Goal: Task Accomplishment & Management: Manage account settings

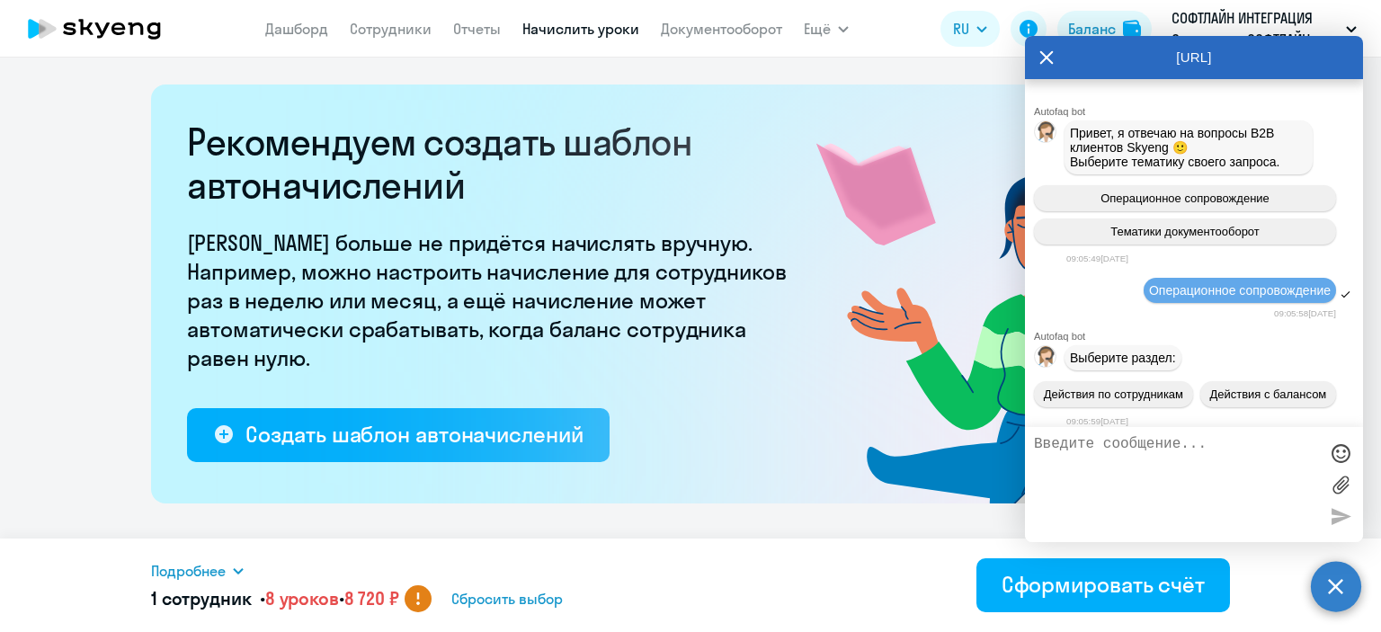
select select "8"
select select "10"
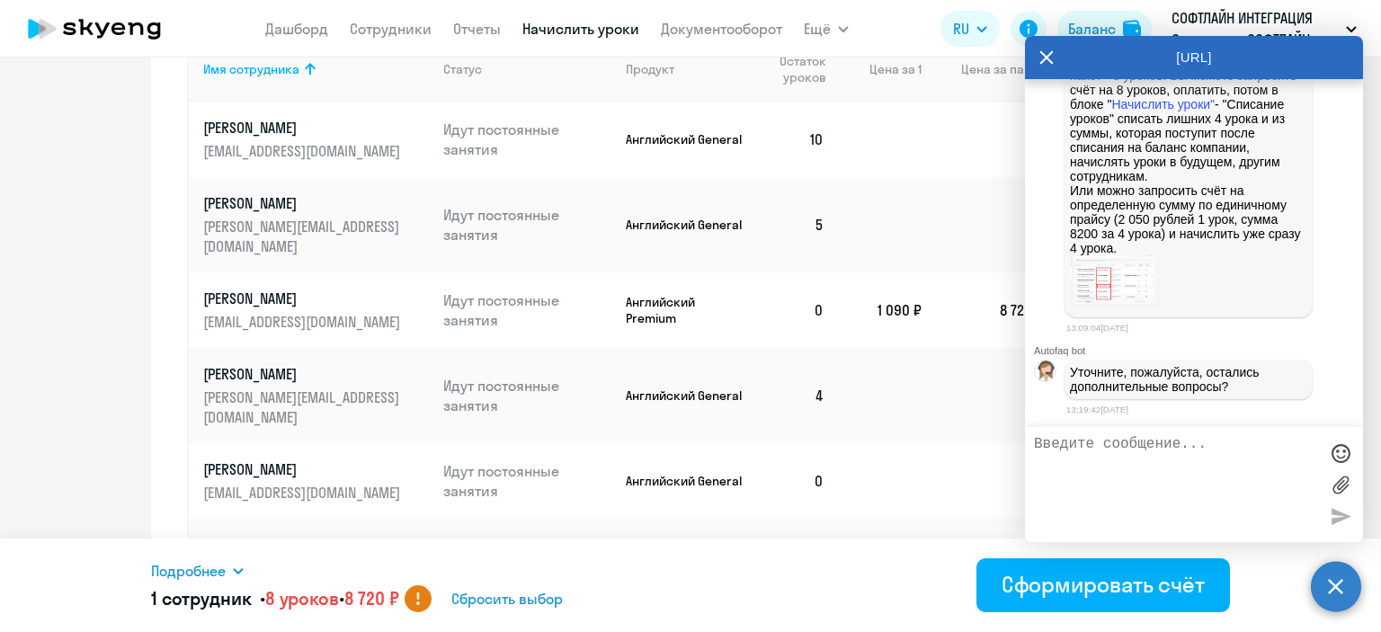
click at [1121, 449] on textarea at bounding box center [1176, 484] width 284 height 97
type textarea "[PERSON_NAME], спасибо, все понятно."
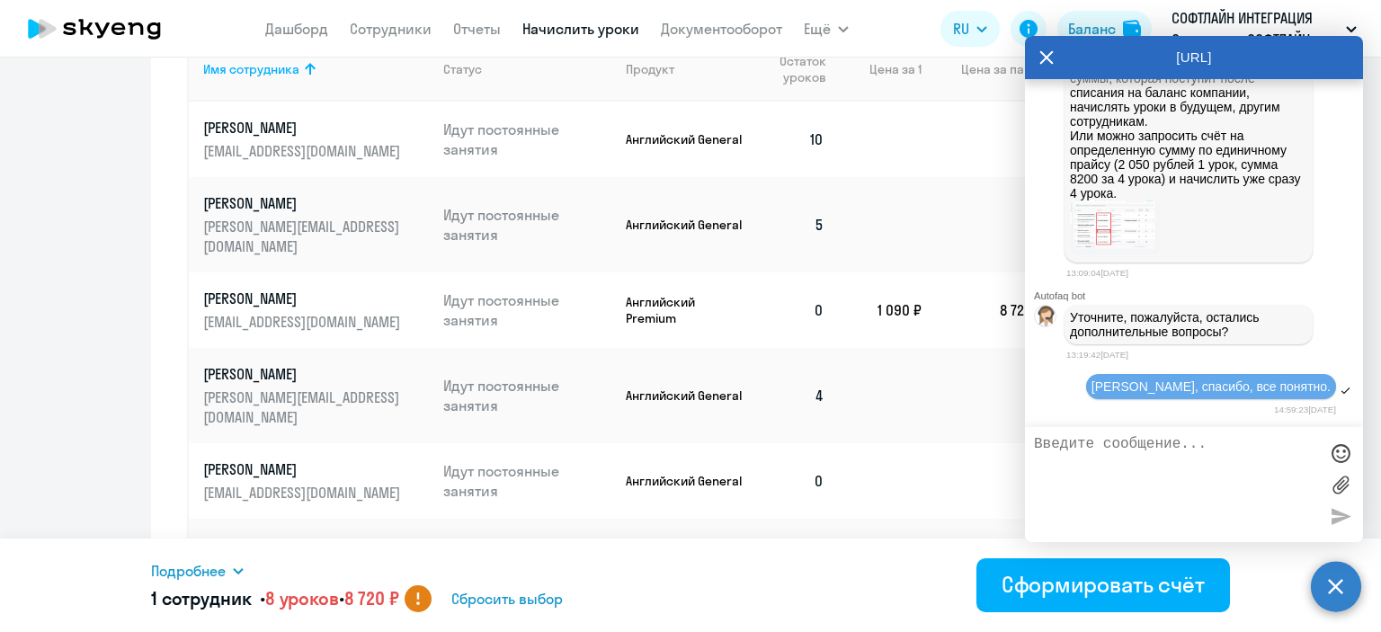
scroll to position [6921, 0]
click at [1047, 56] on icon at bounding box center [1046, 57] width 14 height 43
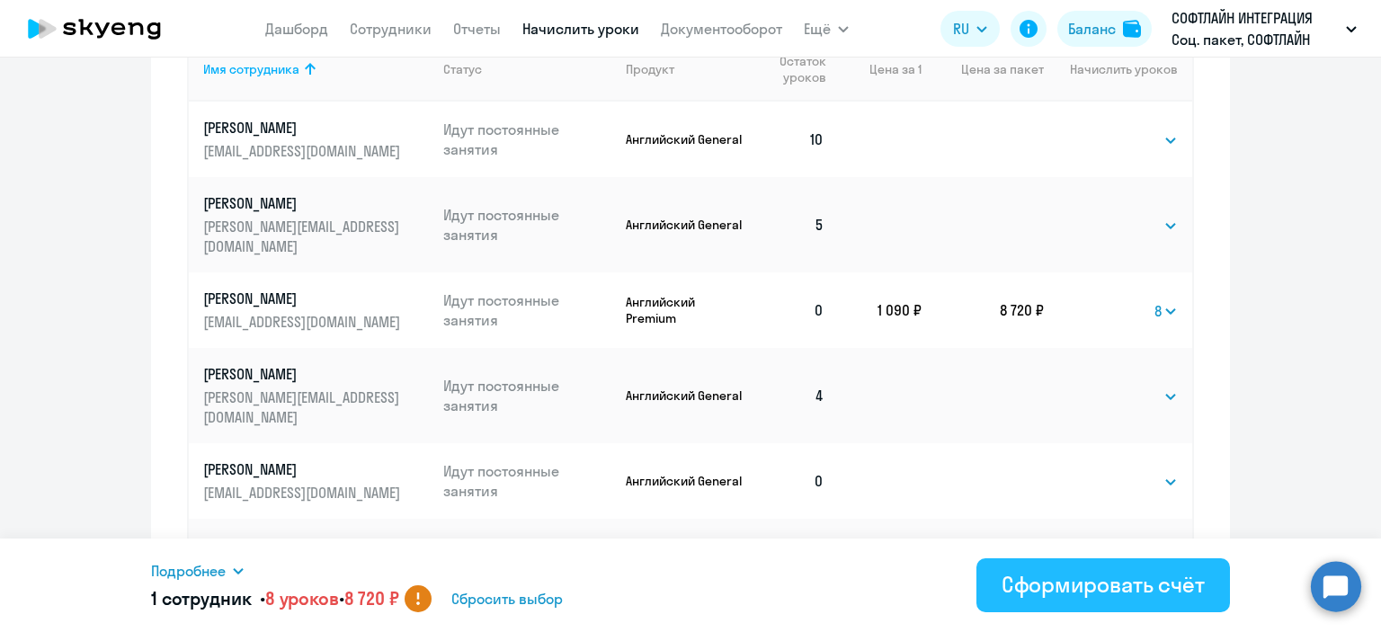
click at [1034, 580] on div "Сформировать счёт" at bounding box center [1103, 584] width 203 height 29
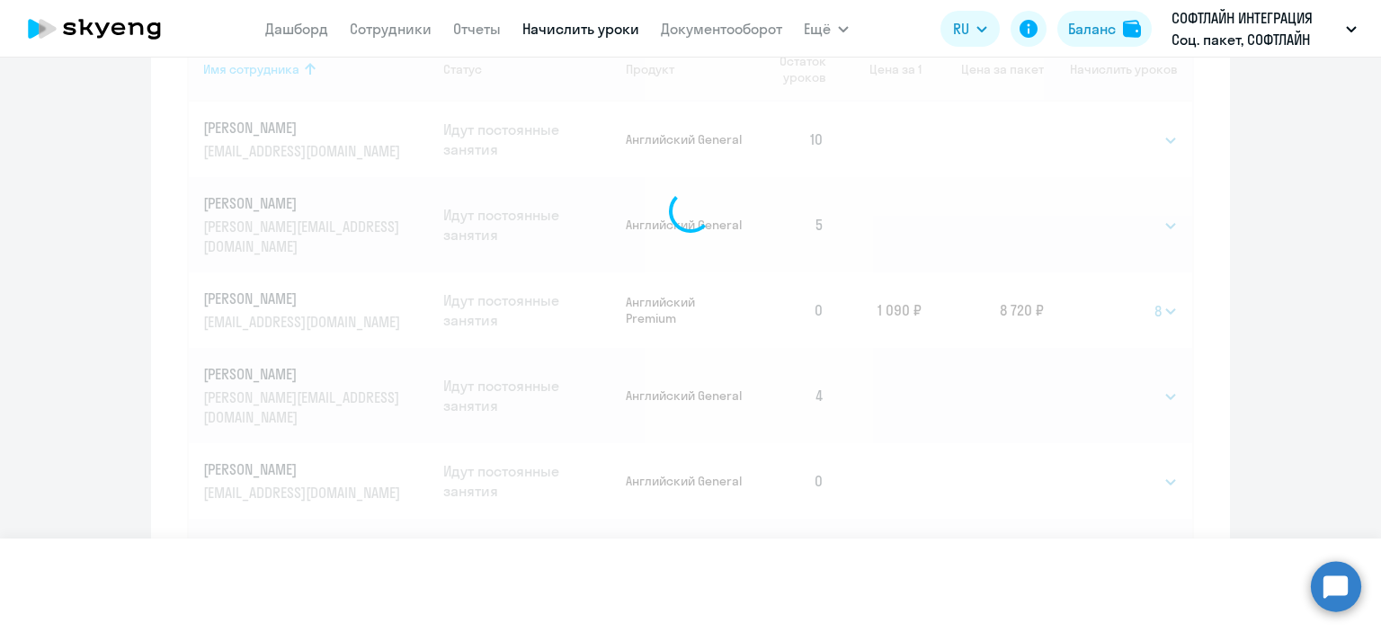
select select
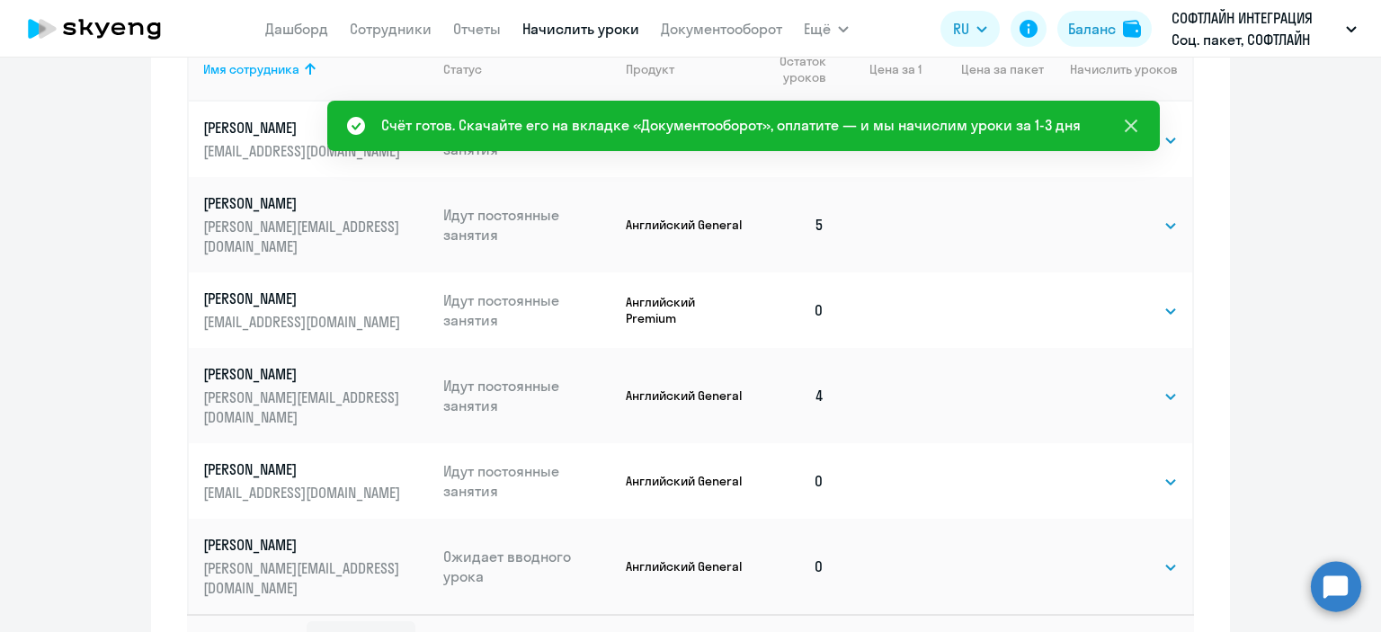
click at [1126, 121] on icon at bounding box center [1131, 126] width 13 height 13
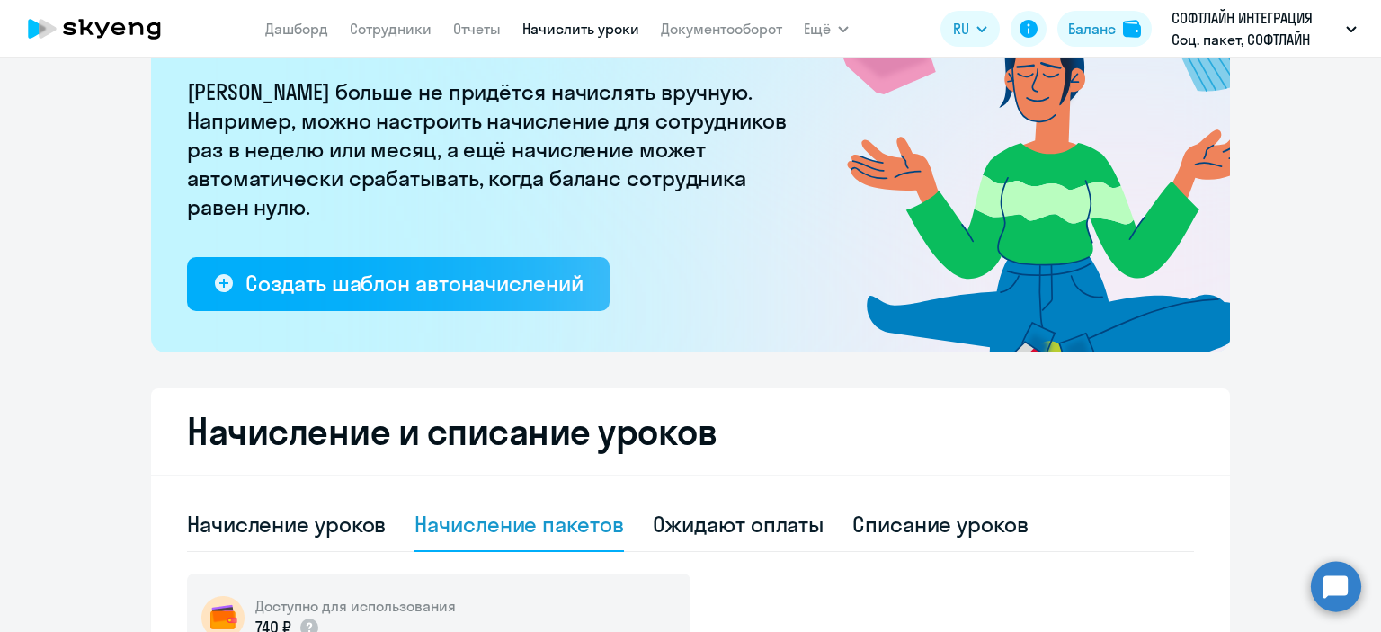
scroll to position [360, 0]
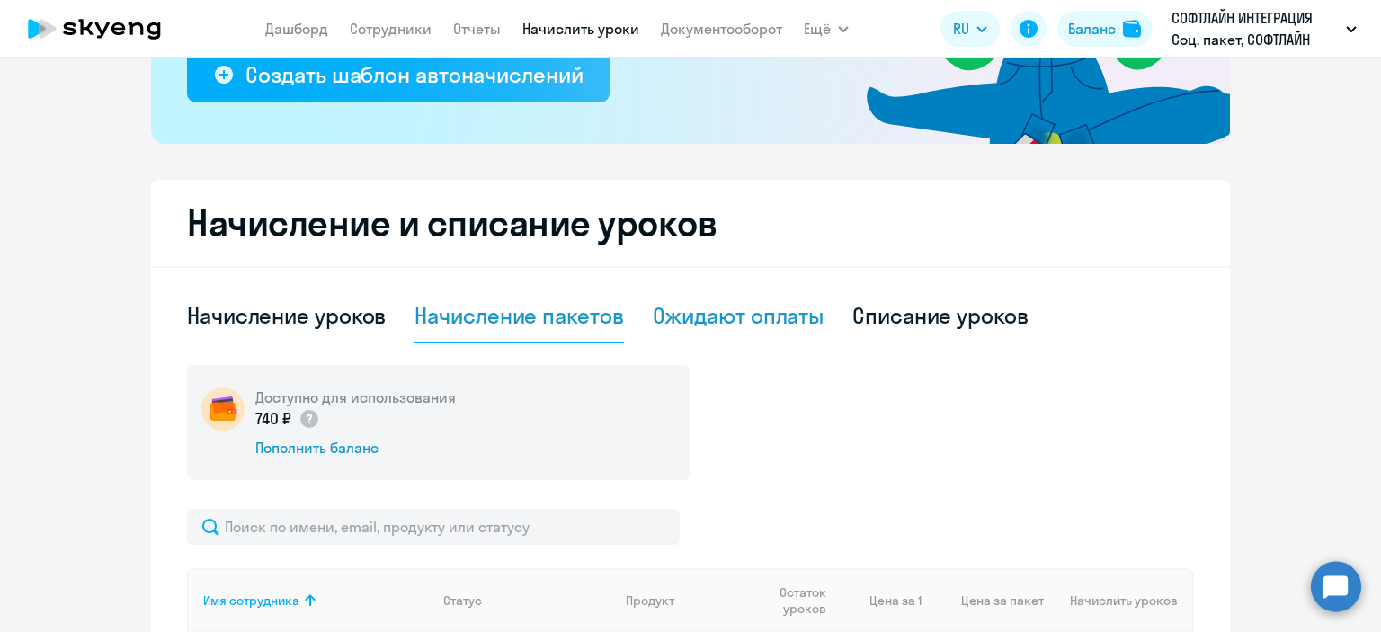
click at [721, 304] on div "Ожидают оплаты" at bounding box center [739, 315] width 172 height 29
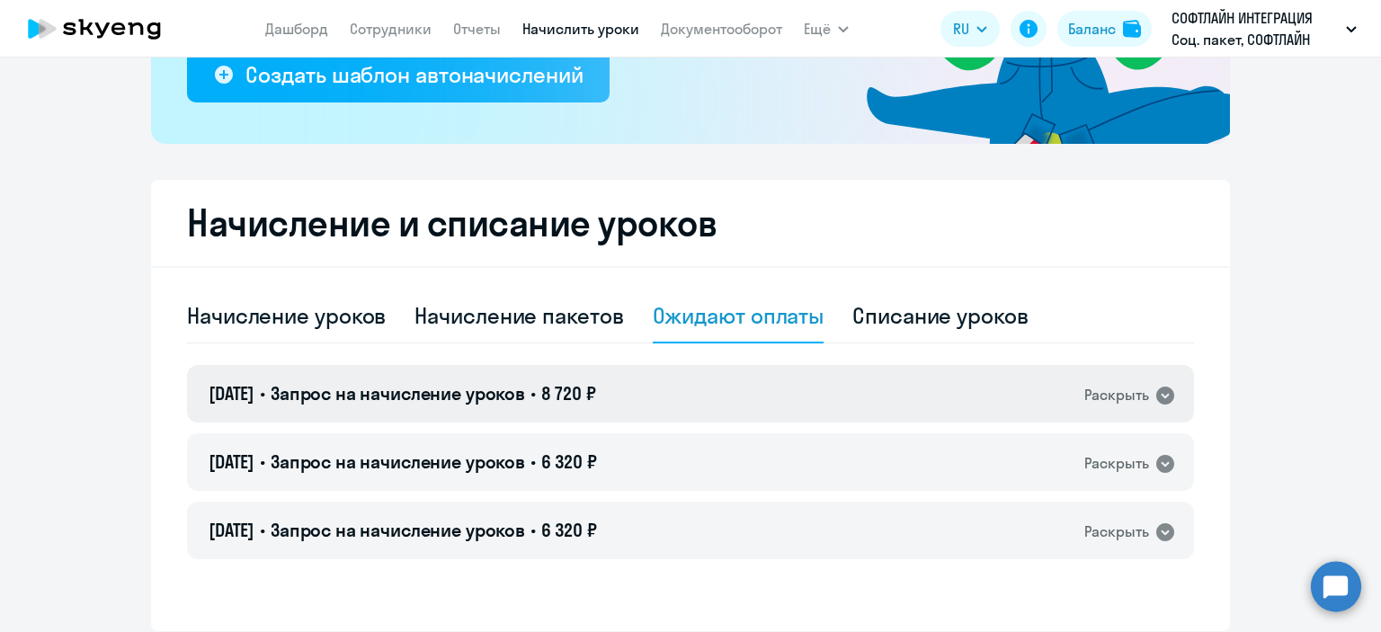
click at [1156, 389] on icon at bounding box center [1165, 396] width 18 height 18
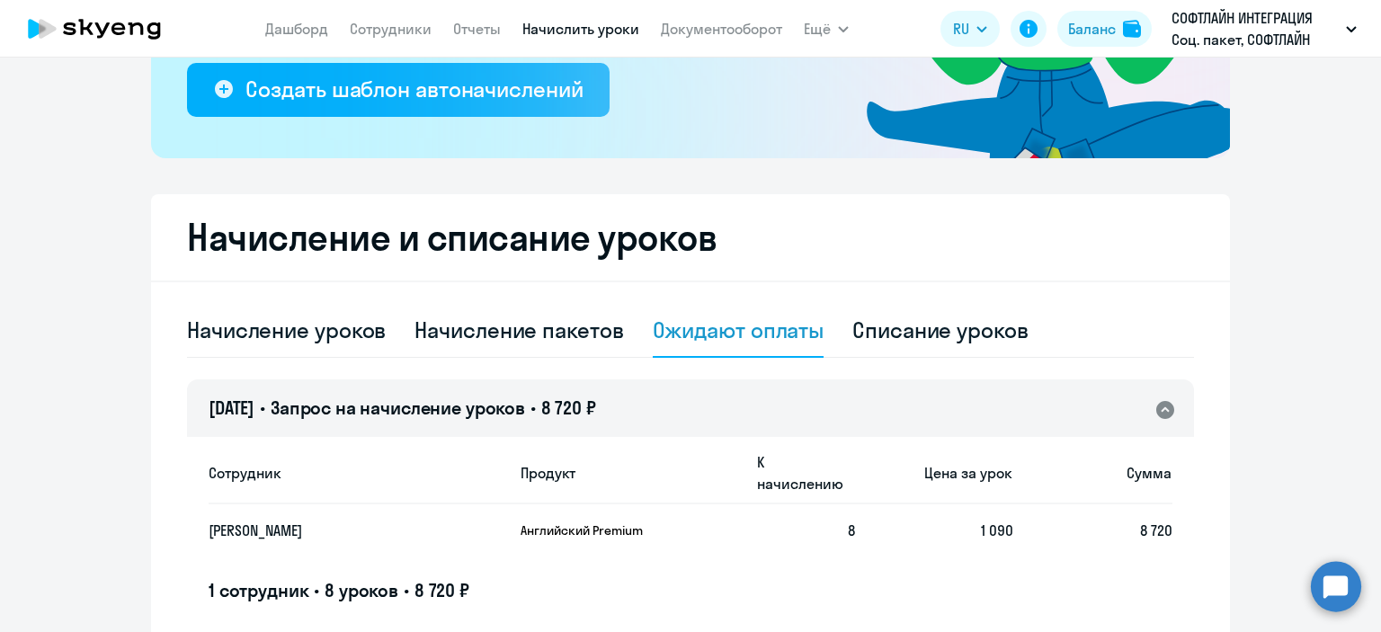
scroll to position [371, 0]
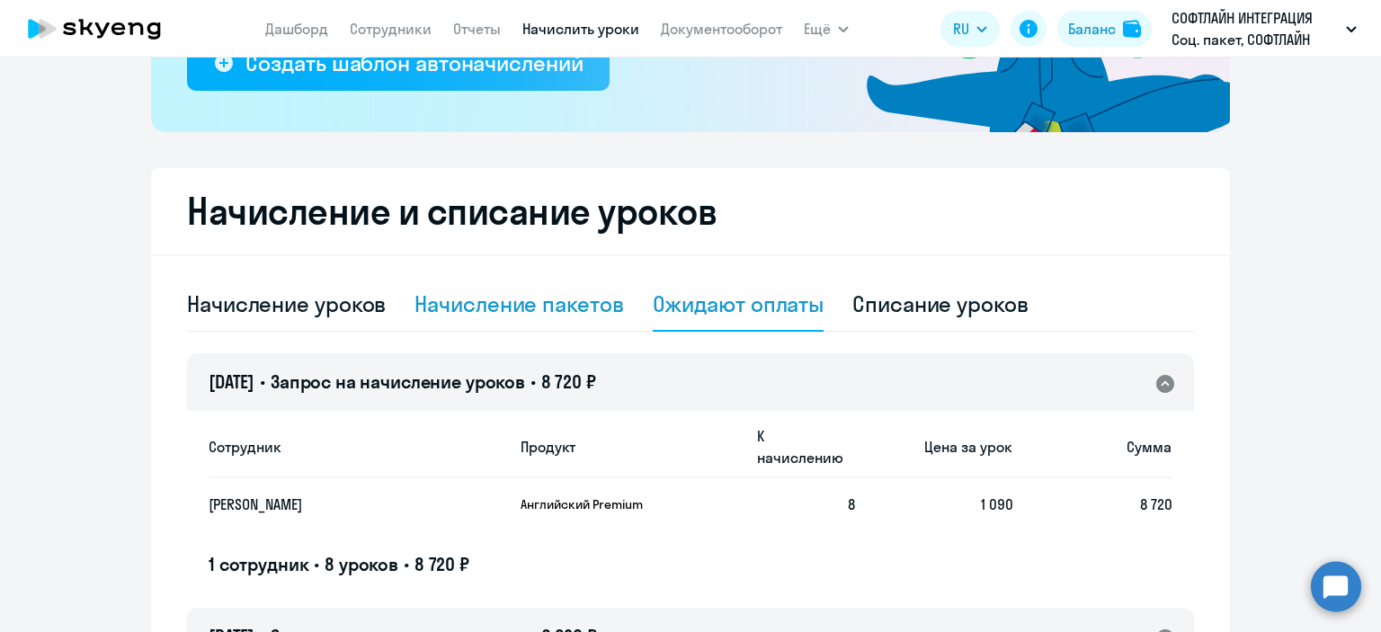
click at [511, 304] on div "Начисление пакетов" at bounding box center [518, 304] width 209 height 29
select select "10"
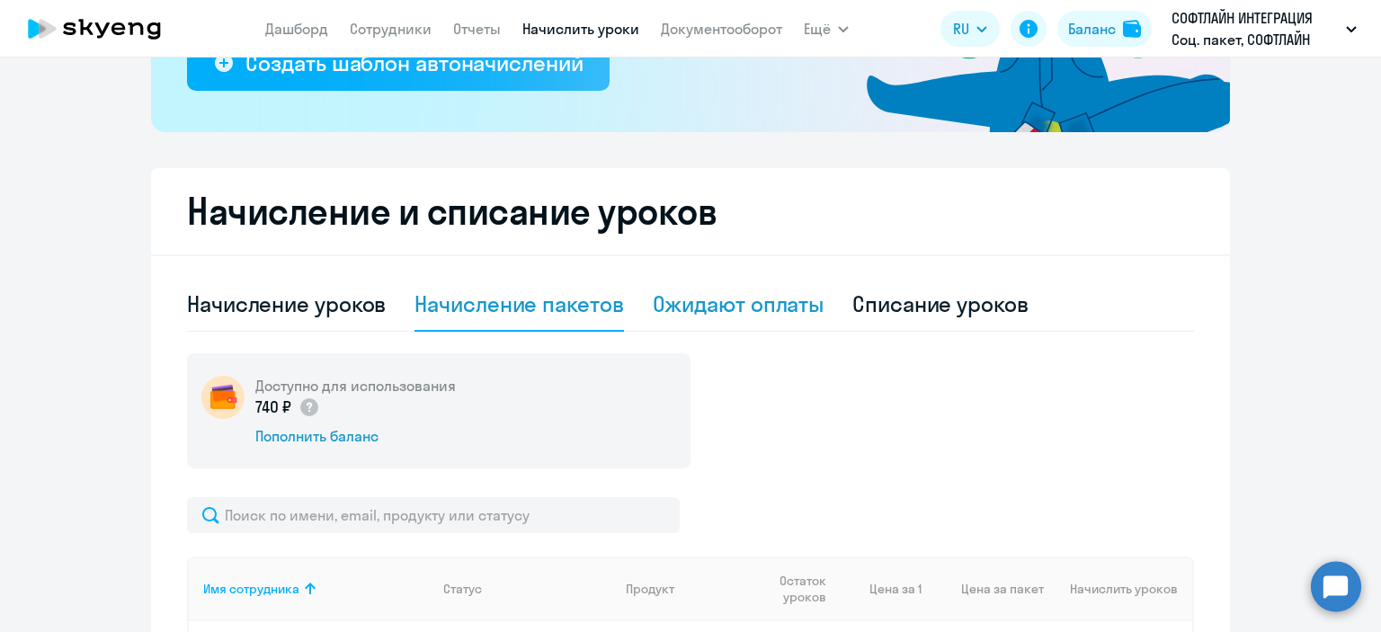
click at [742, 308] on div "Ожидают оплаты" at bounding box center [739, 304] width 172 height 29
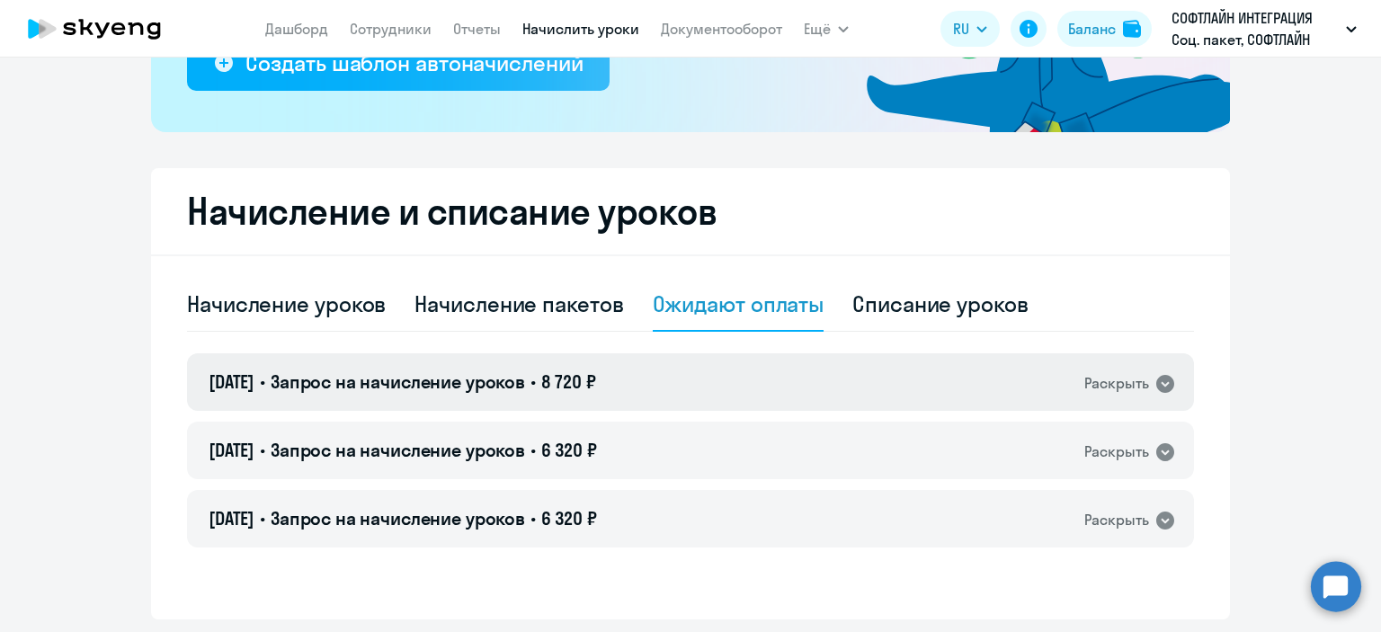
click at [1162, 388] on icon at bounding box center [1165, 384] width 18 height 18
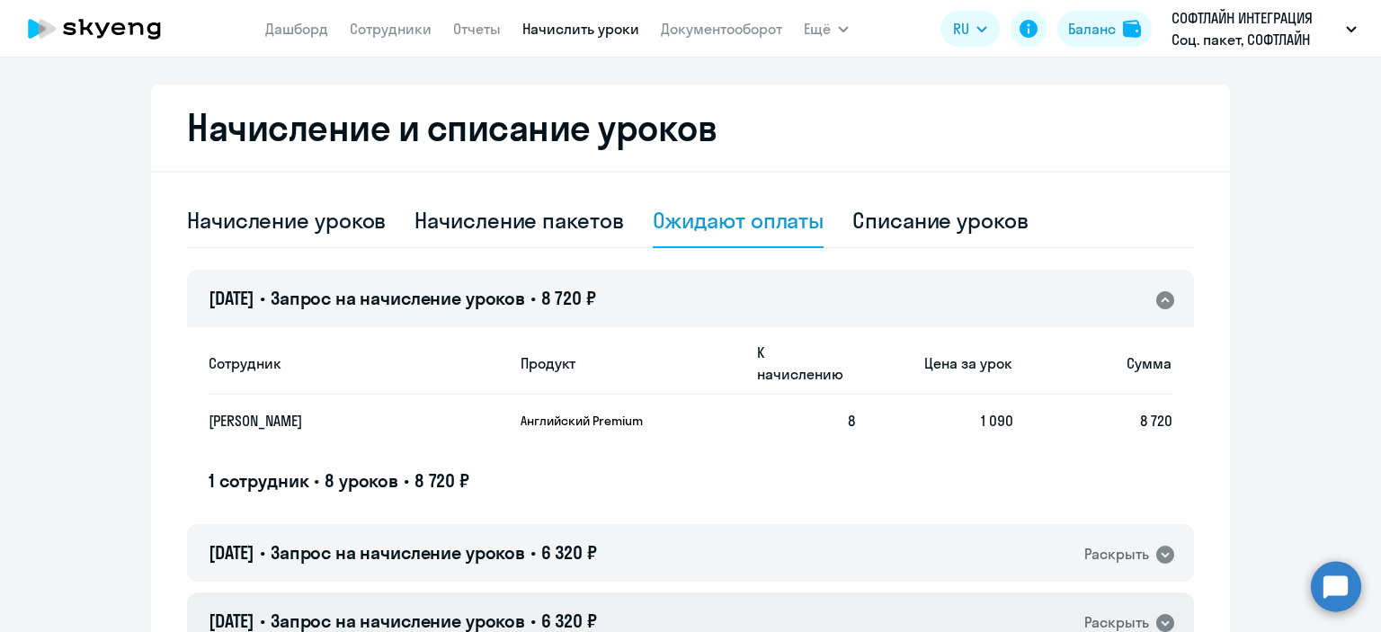
scroll to position [551, 0]
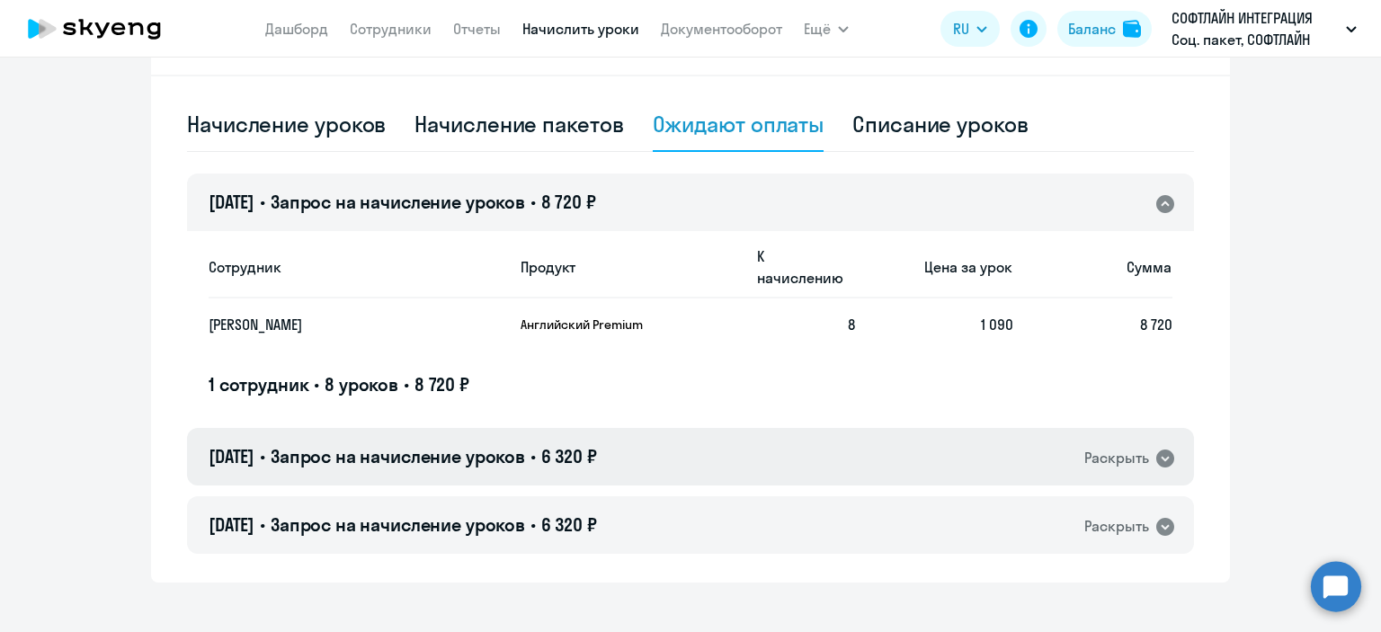
click at [1156, 450] on icon at bounding box center [1165, 459] width 18 height 18
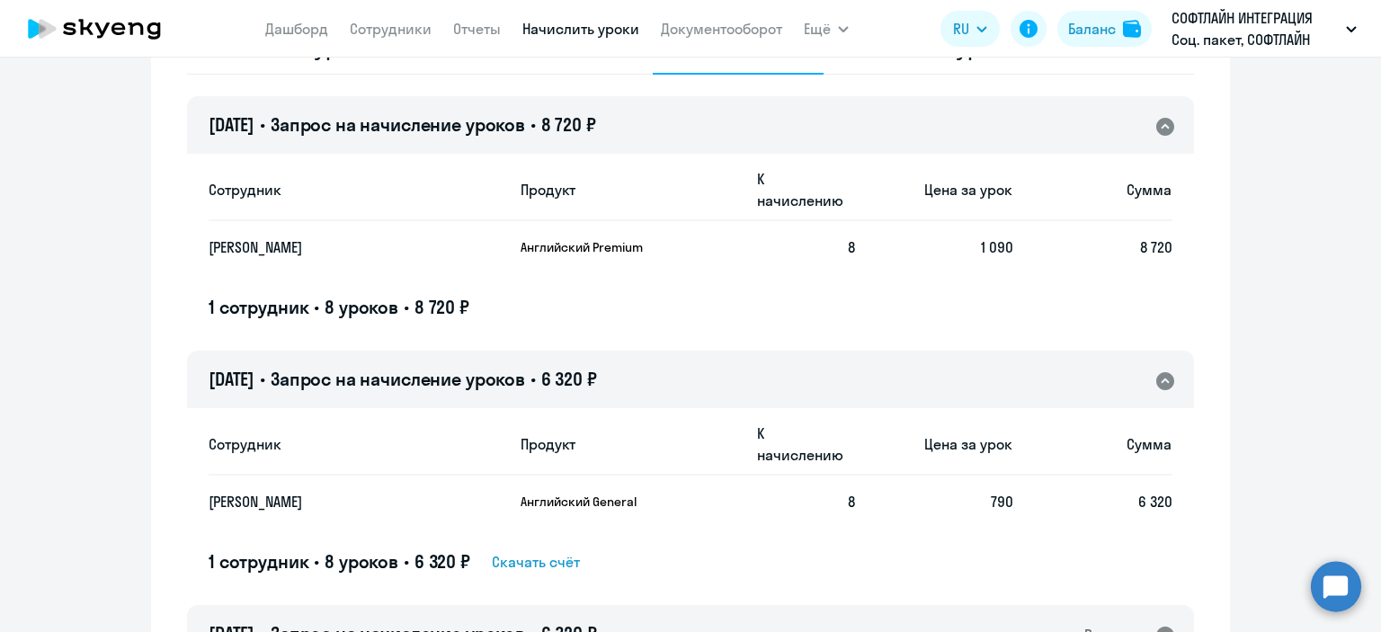
scroll to position [716, 0]
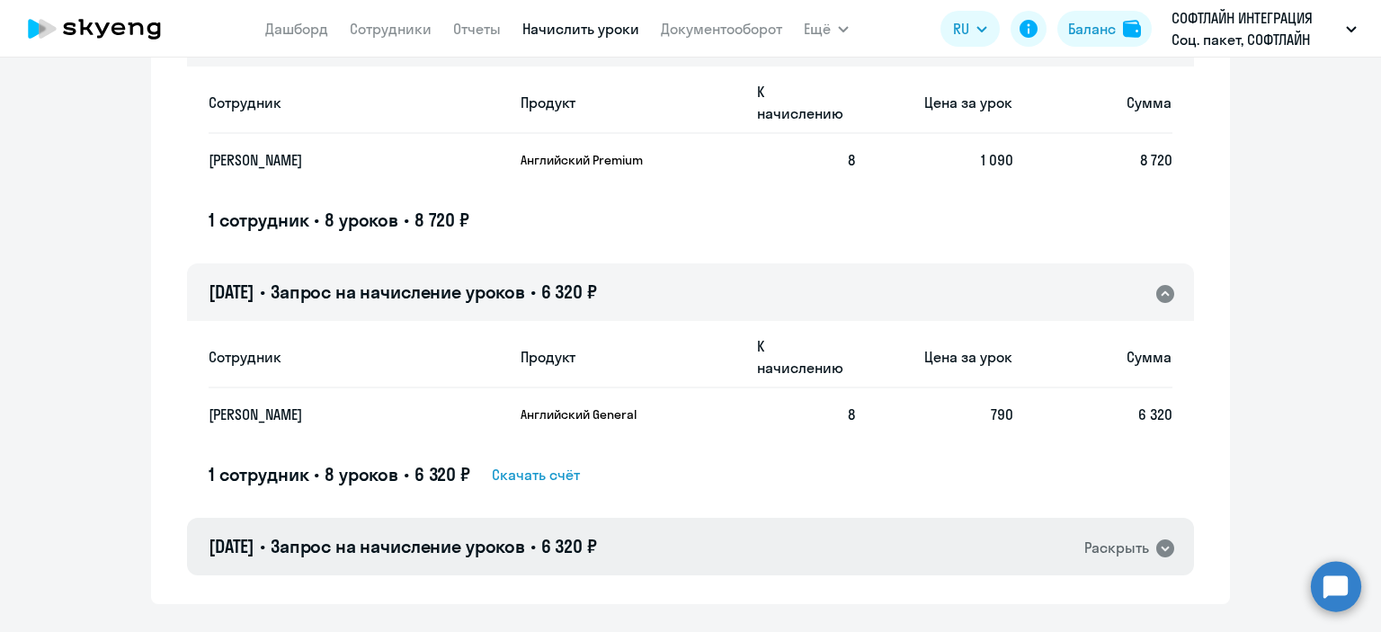
click at [1161, 539] on icon at bounding box center [1165, 548] width 18 height 18
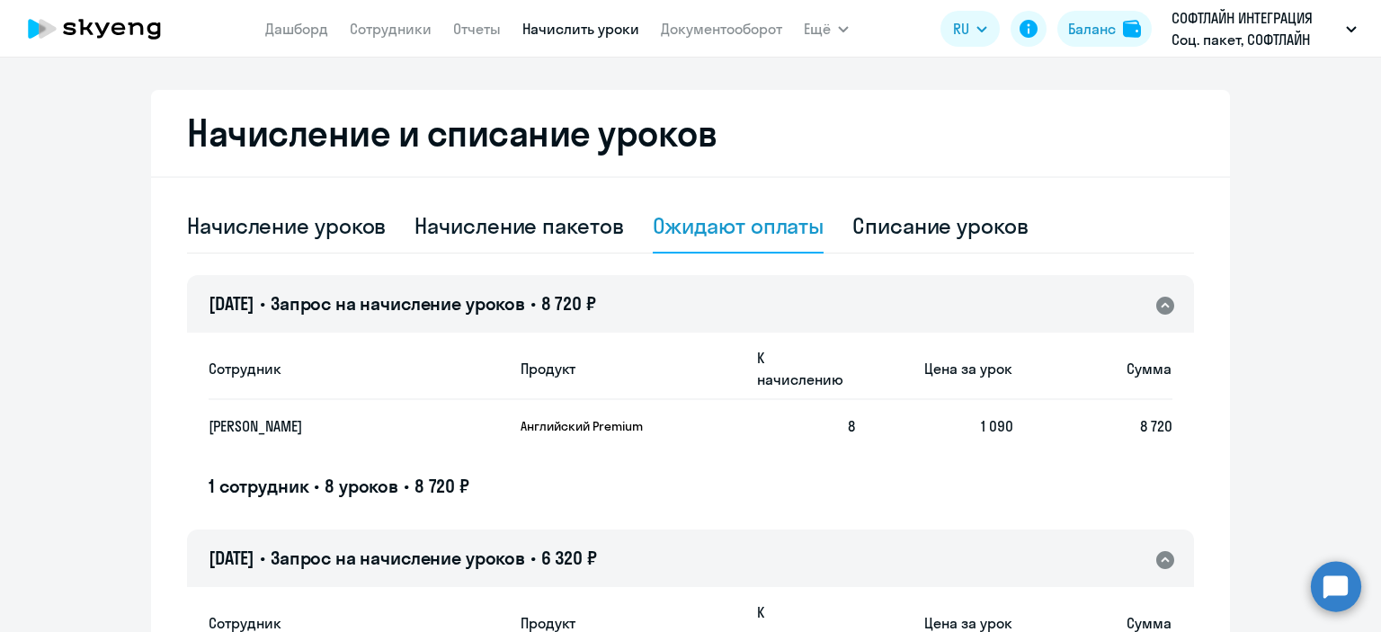
scroll to position [446, 0]
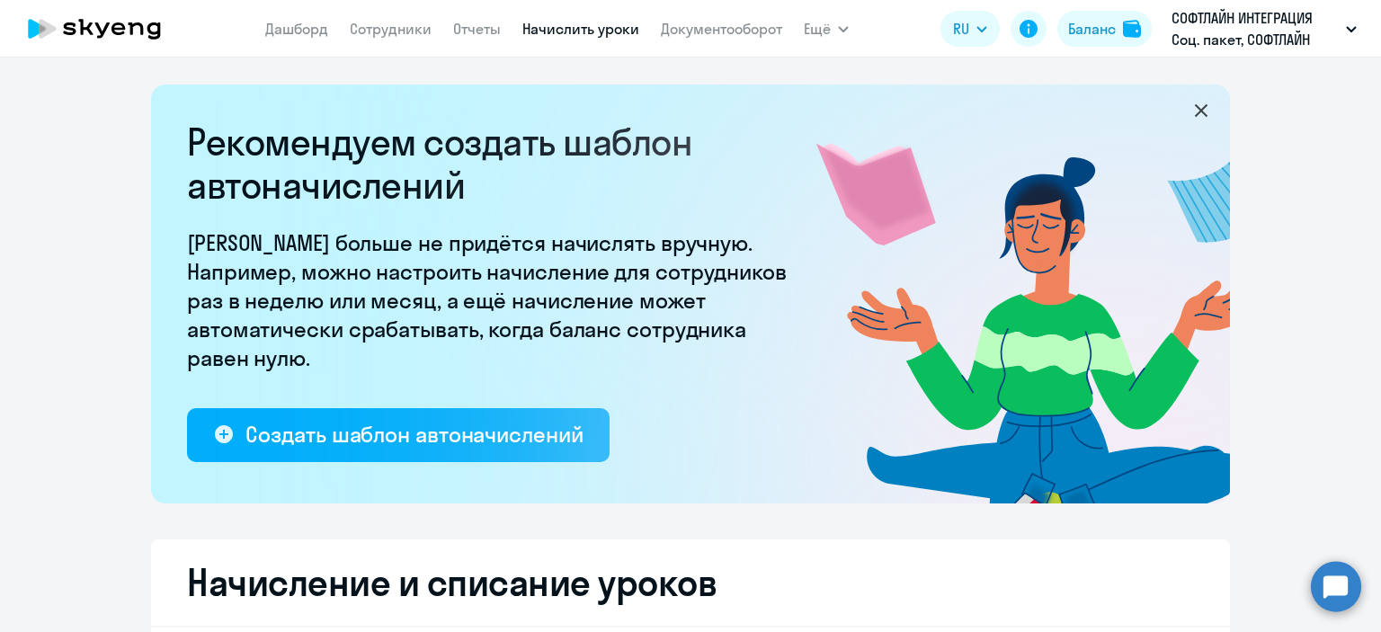
select select "10"
click at [692, 31] on link "Документооборот" at bounding box center [721, 29] width 121 height 18
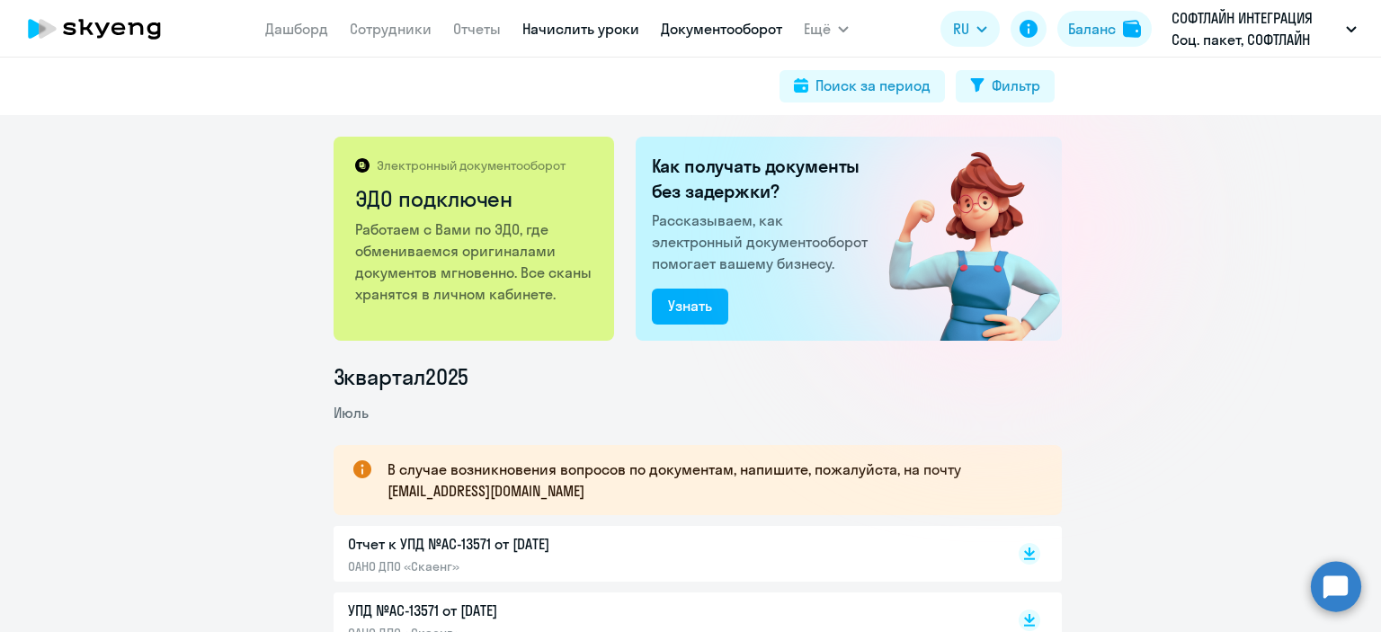
click at [541, 32] on link "Начислить уроки" at bounding box center [580, 29] width 117 height 18
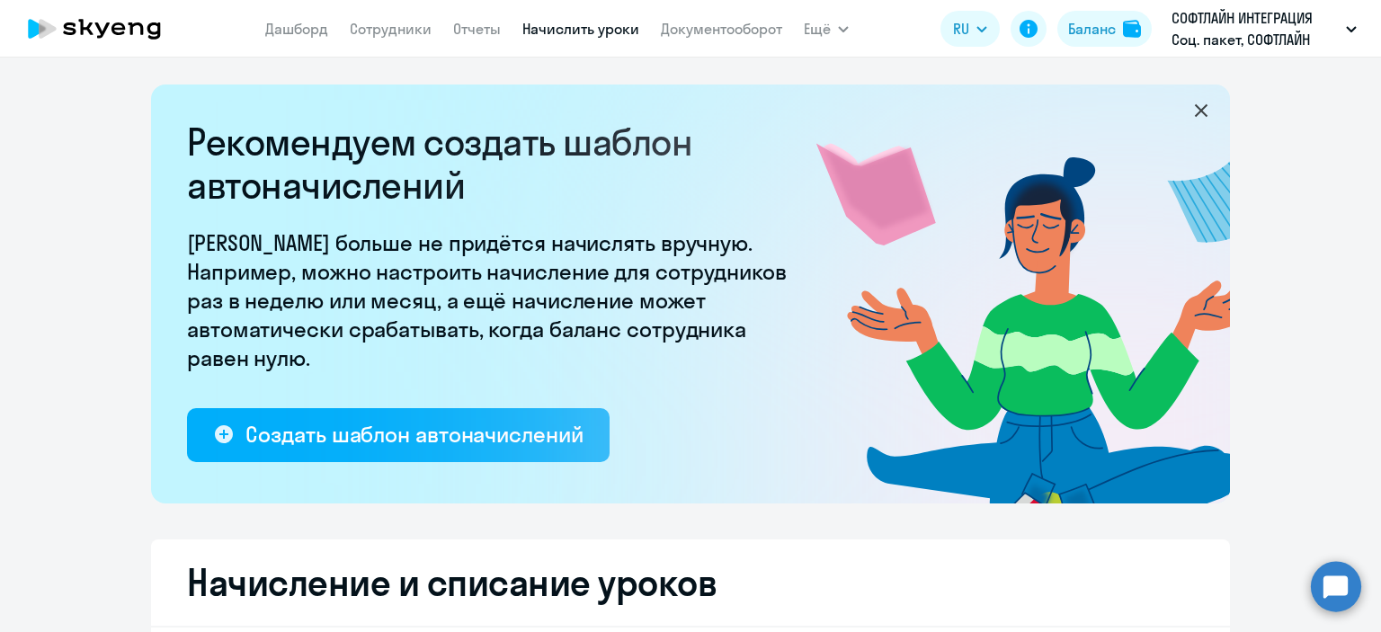
select select "10"
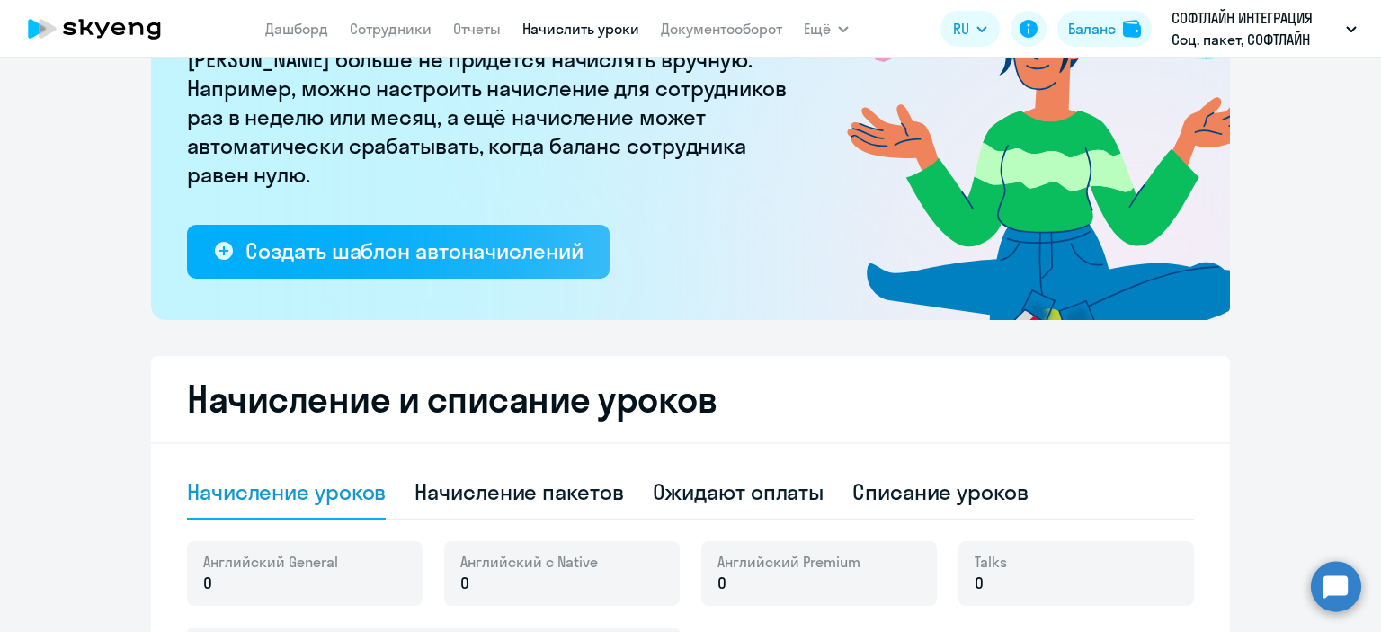
scroll to position [360, 0]
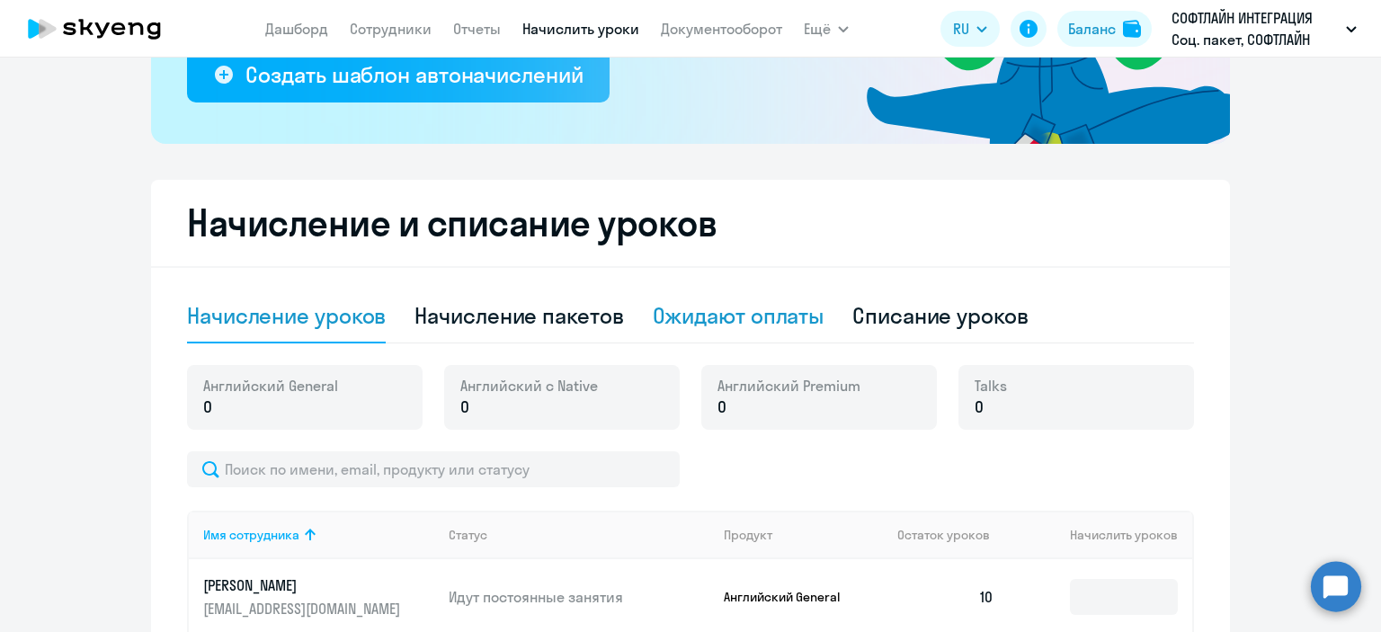
click at [741, 323] on div "Ожидают оплаты" at bounding box center [739, 315] width 172 height 29
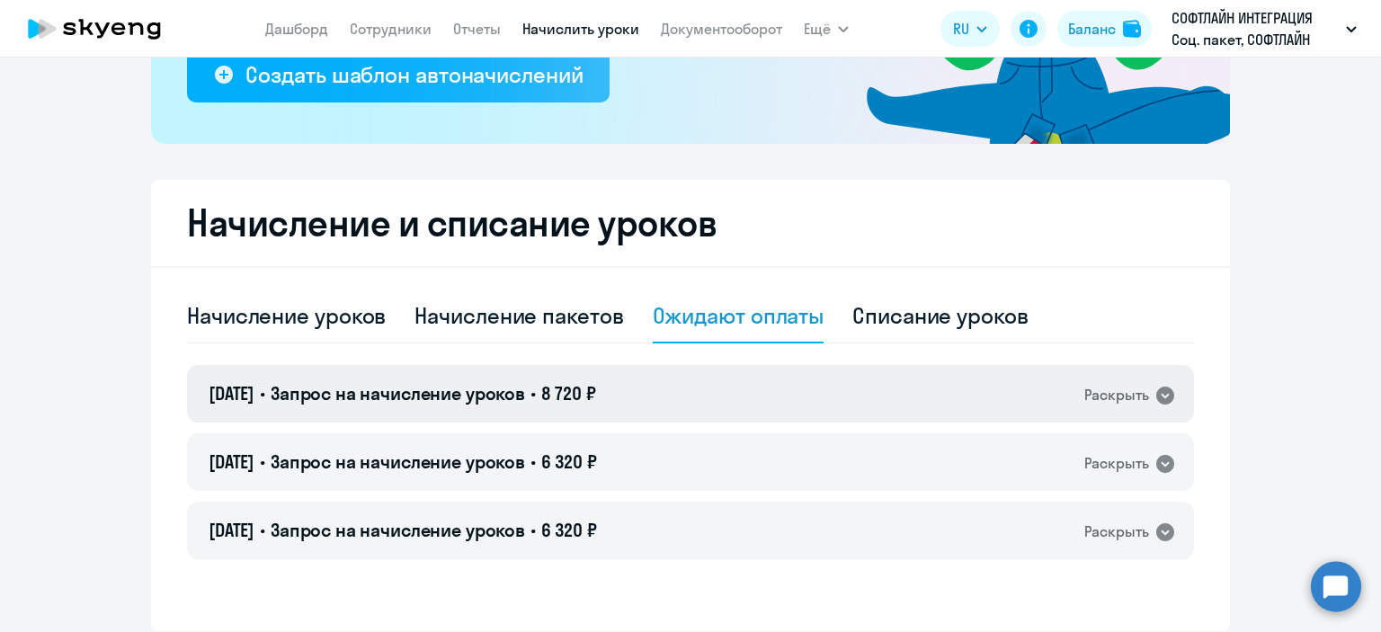
click at [1160, 400] on icon at bounding box center [1165, 396] width 18 height 18
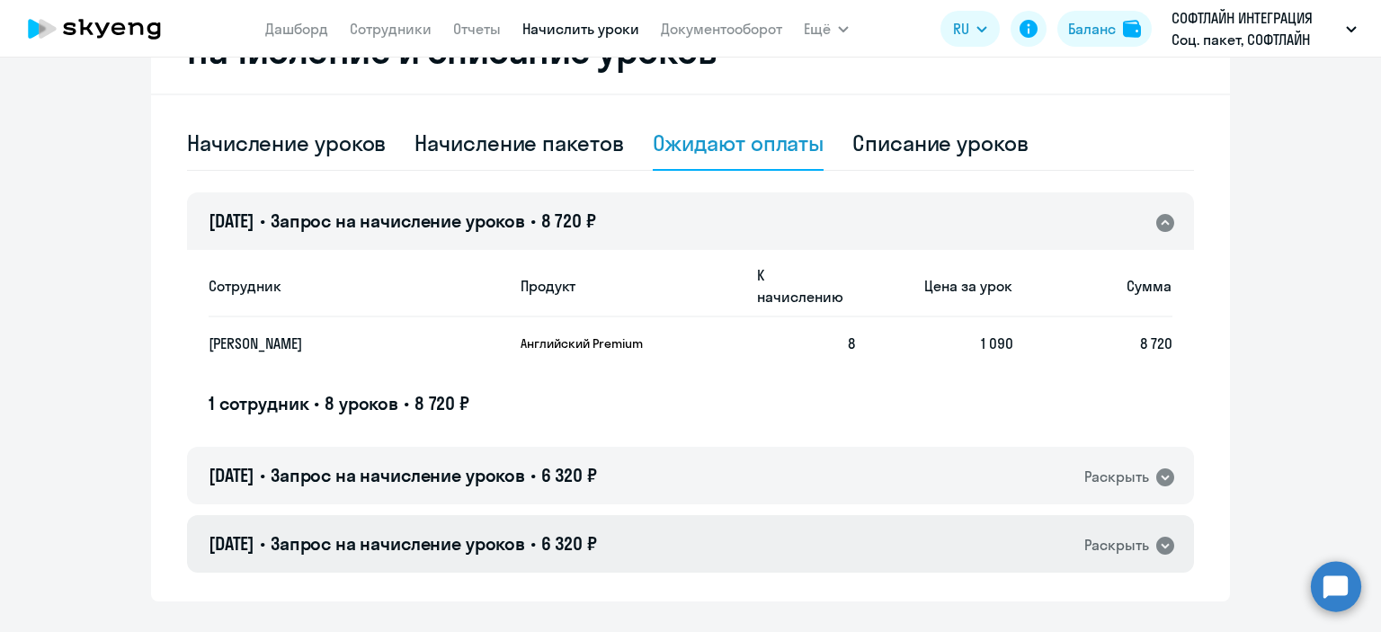
scroll to position [539, 0]
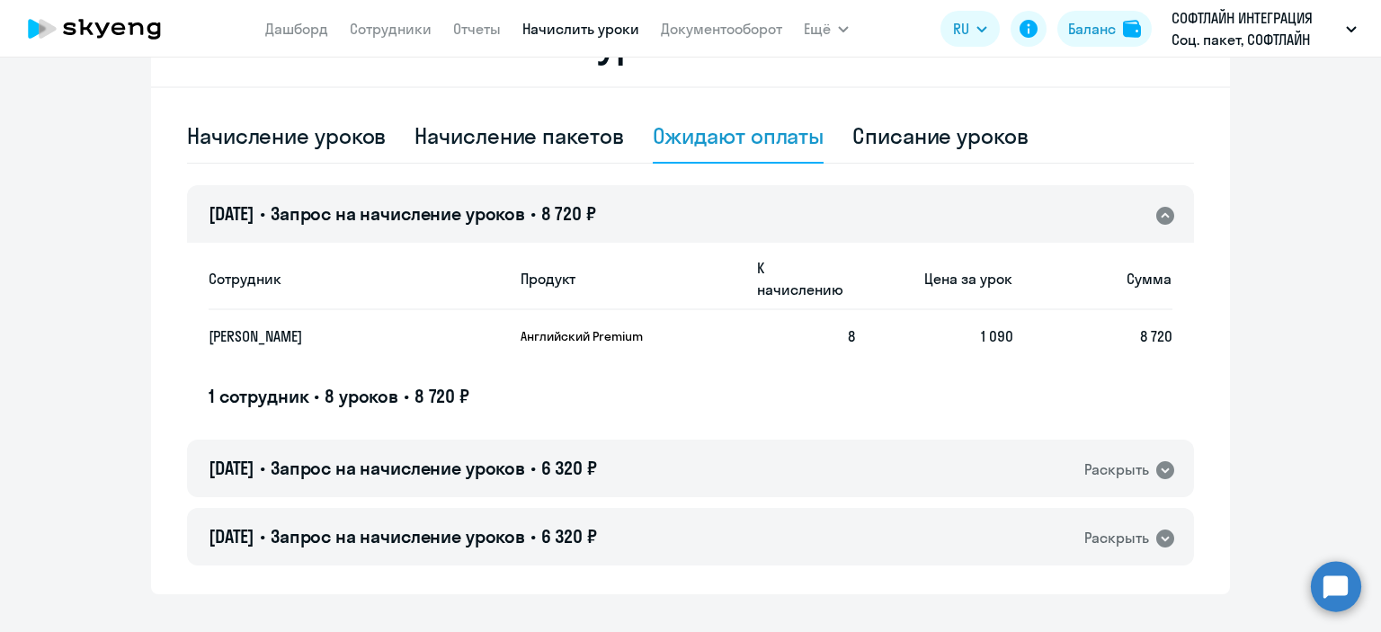
click at [1304, 405] on ng-component "Рекомендуем создать шаблон автоначислений Уроки больше не придётся начислять вр…" at bounding box center [690, 69] width 1381 height 1049
click at [546, 328] on p "Английский Premium" at bounding box center [588, 336] width 135 height 16
click at [1338, 600] on circle at bounding box center [1336, 586] width 50 height 50
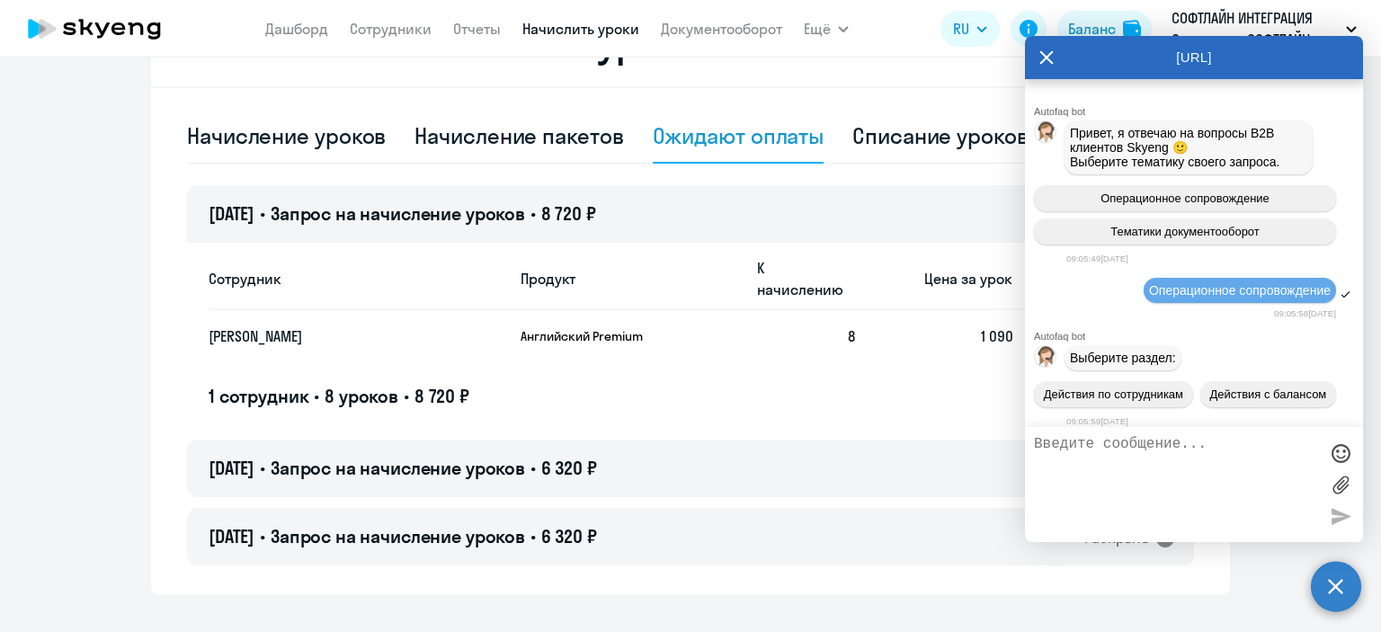
scroll to position [6921, 0]
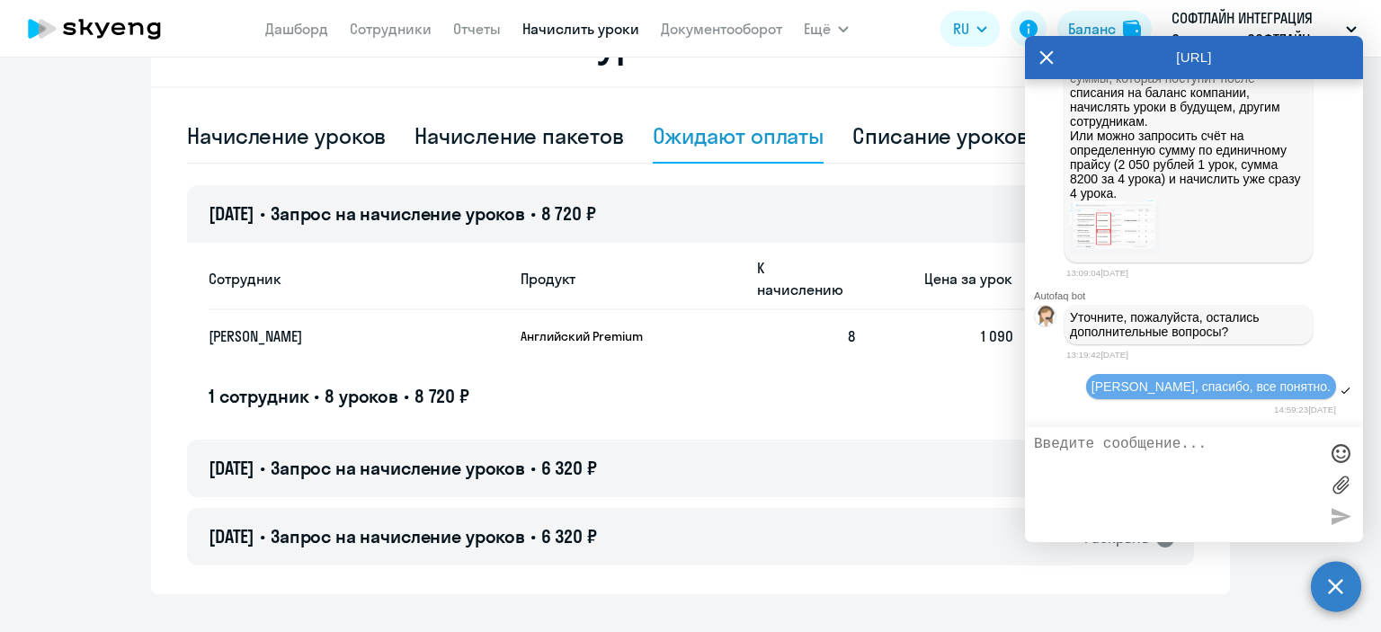
click at [1090, 450] on textarea at bounding box center [1176, 484] width 284 height 97
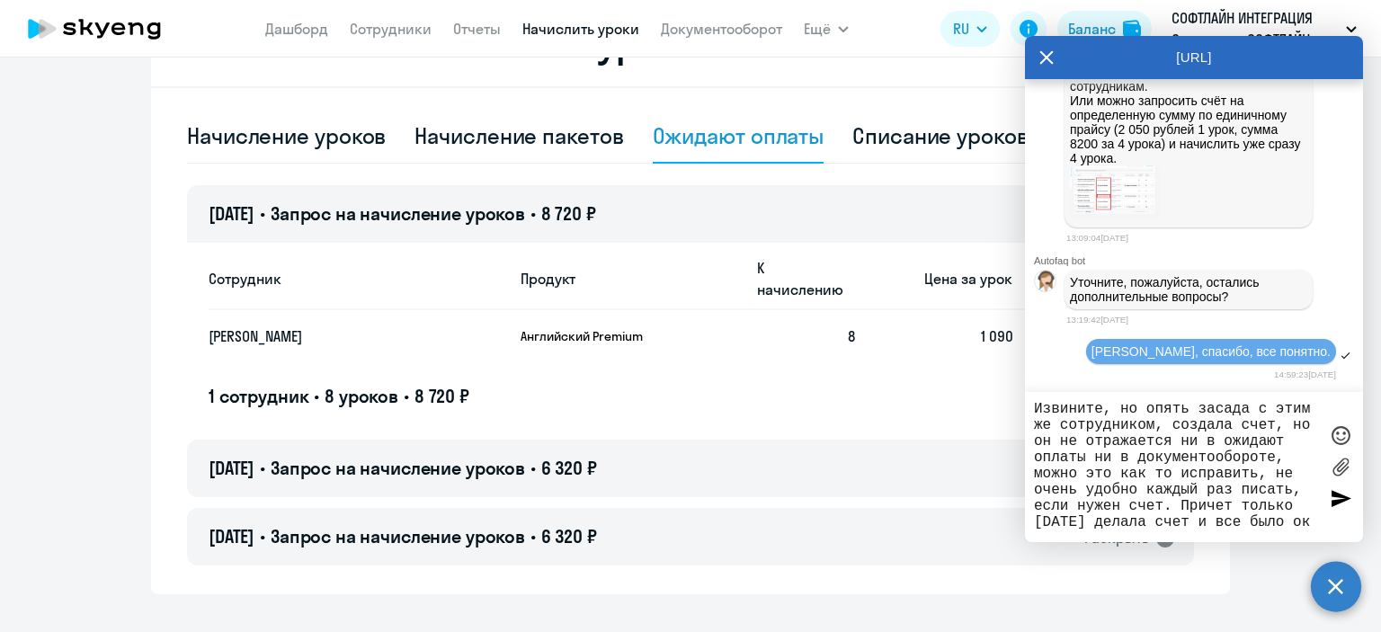
type textarea "Извините, но опять засада с этим же сотрудником, создала счет, но он не отражае…"
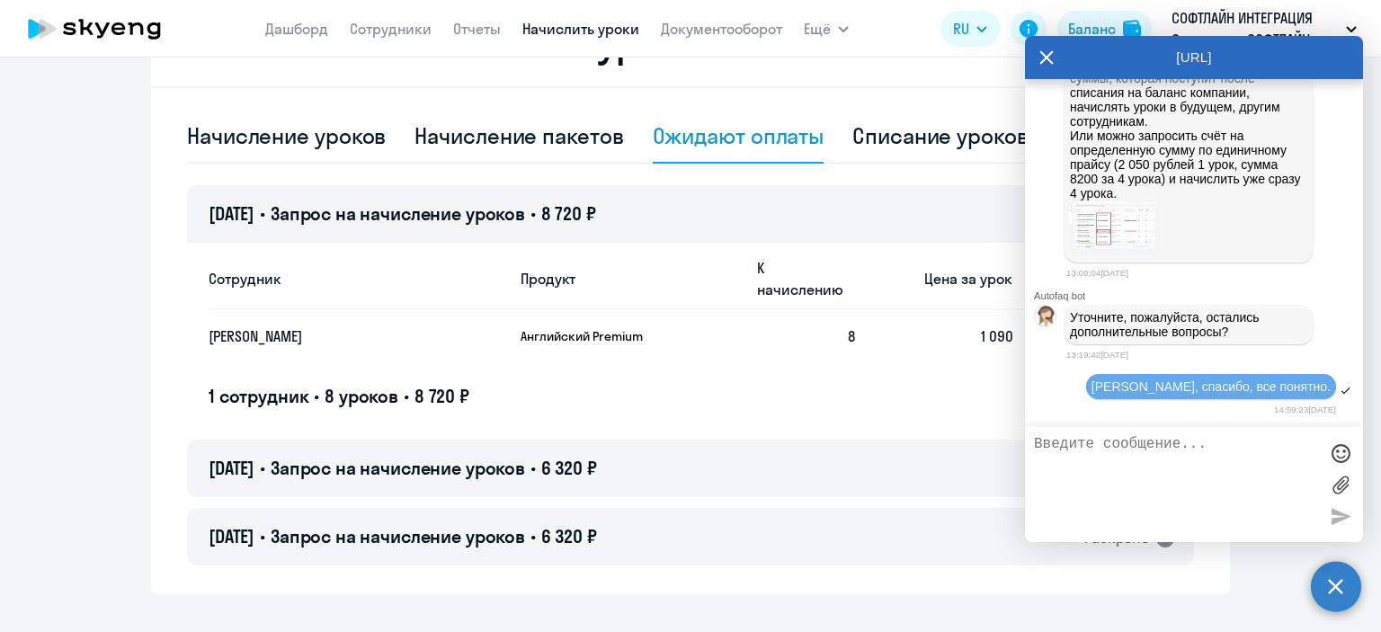
scroll to position [7067, 0]
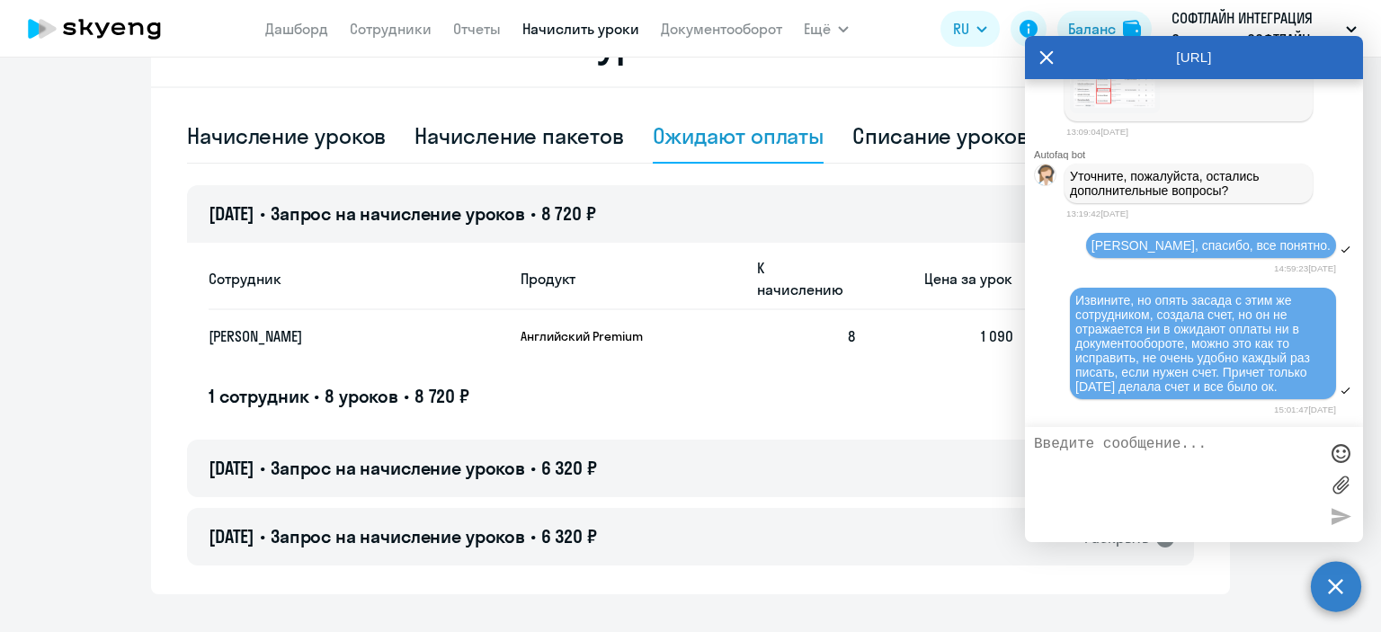
click at [628, 355] on div "Сотрудник Продукт К начислению Цена за урок [PERSON_NAME] Premium 8 1 090 8 720…" at bounding box center [691, 328] width 964 height 162
click at [363, 385] on span "8 уроков" at bounding box center [362, 396] width 74 height 22
click at [515, 131] on div "Начисление пакетов" at bounding box center [518, 135] width 209 height 29
select select "10"
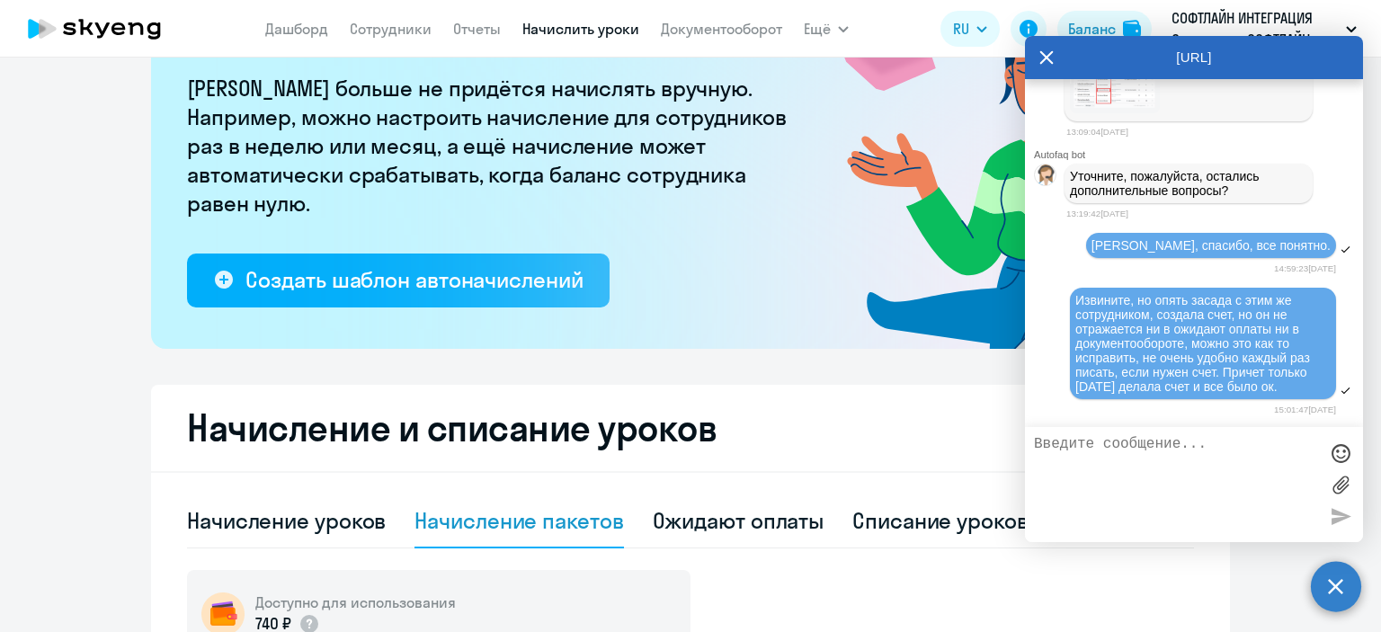
scroll to position [270, 0]
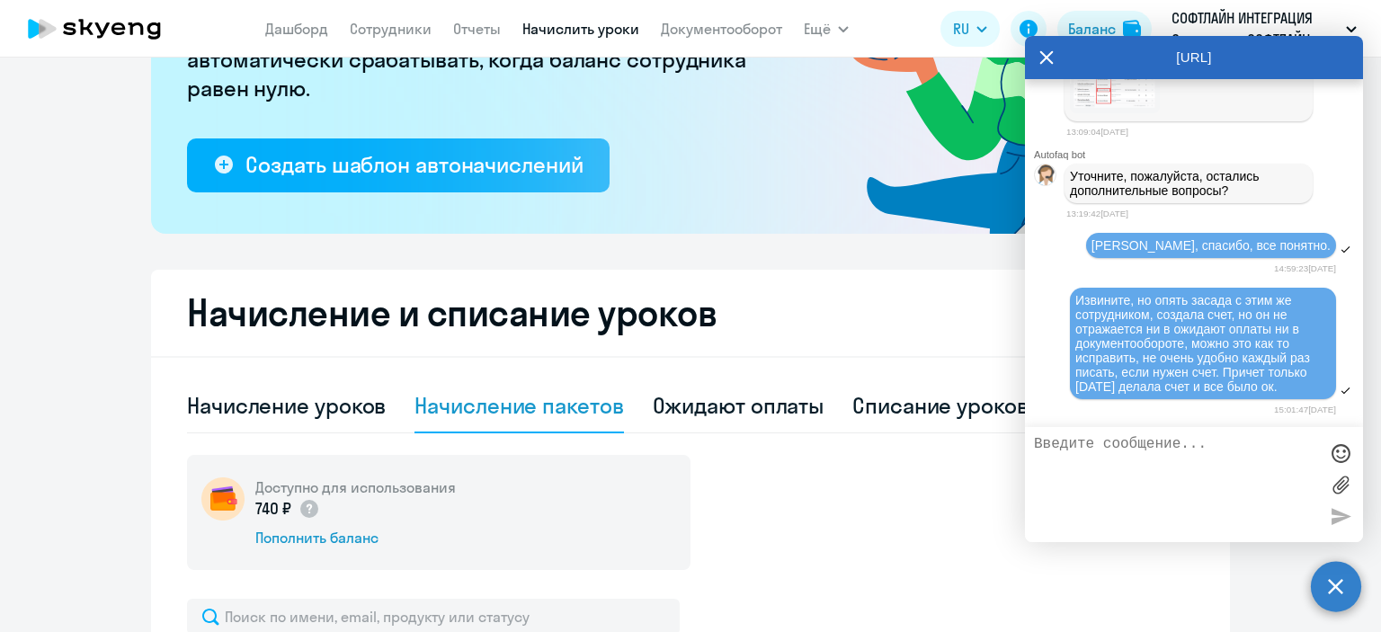
click at [536, 405] on div "Начисление пакетов" at bounding box center [518, 405] width 209 height 29
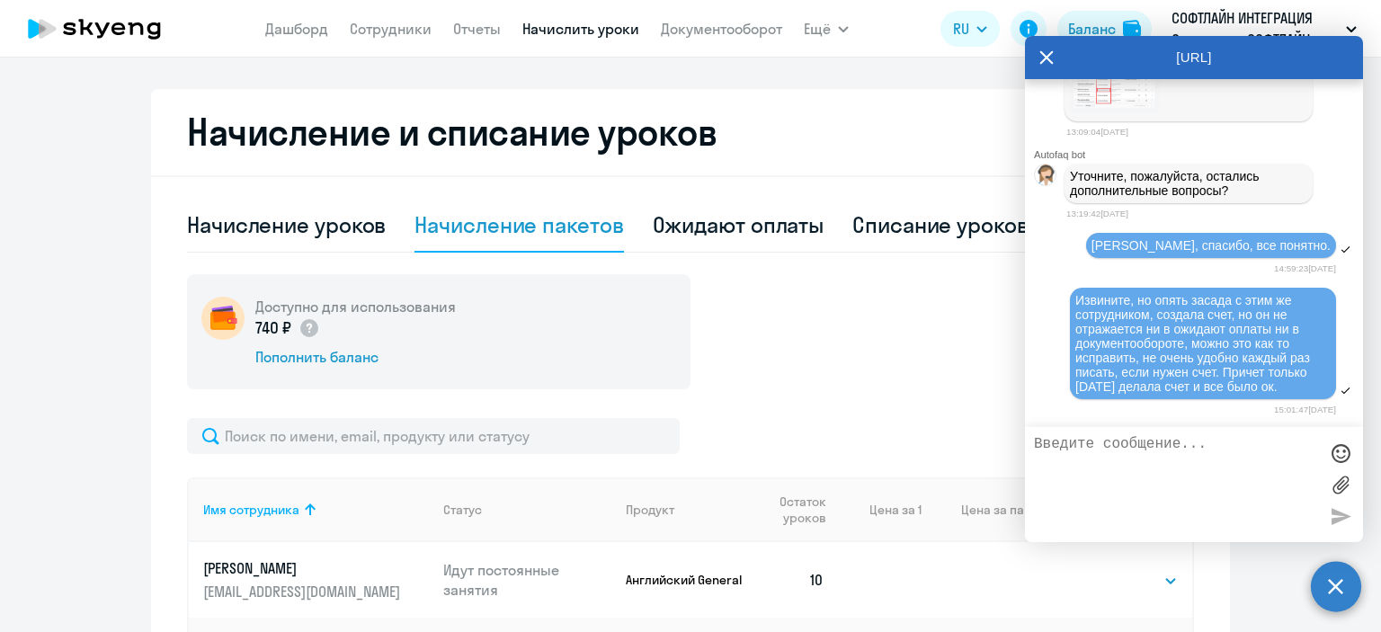
scroll to position [629, 0]
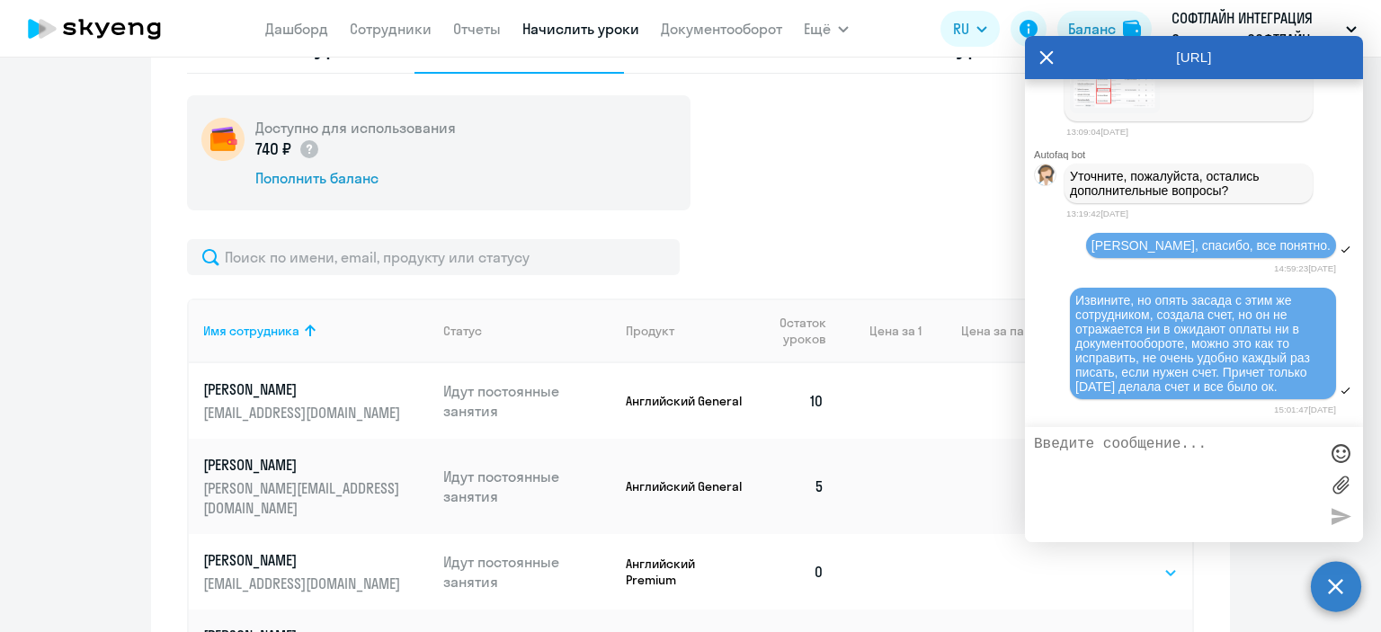
click at [1165, 562] on select "Выбрать 8 16 32 64 128" at bounding box center [1141, 573] width 74 height 22
select select "8"
click at [1104, 562] on select "Выбрать 8 16 32 64 128" at bounding box center [1141, 573] width 74 height 22
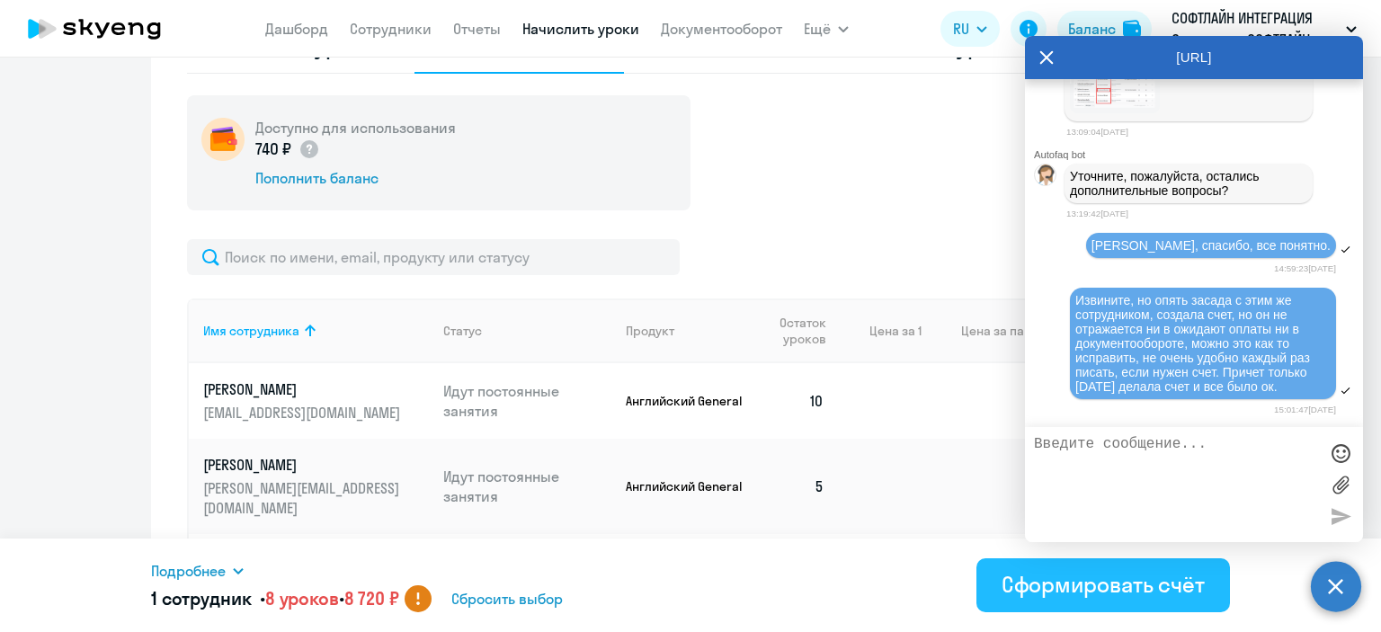
click at [1053, 596] on div "Сформировать счёт" at bounding box center [1103, 584] width 203 height 29
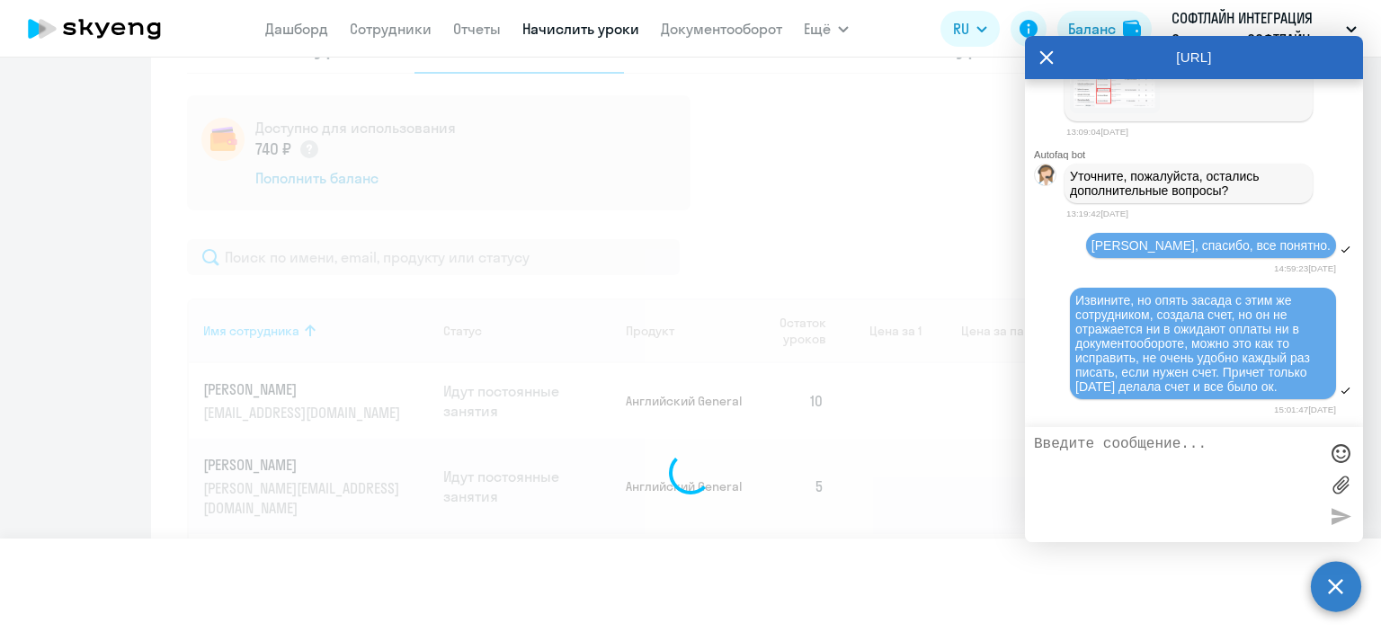
select select
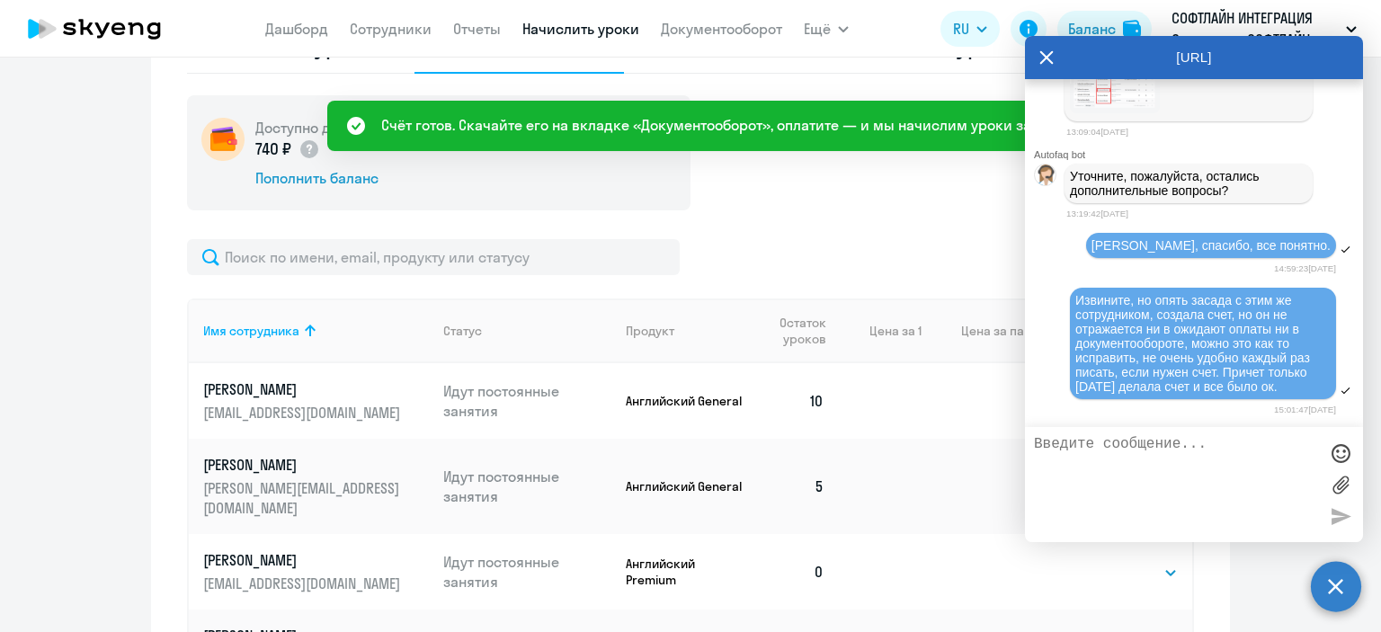
click at [695, 129] on div "Счёт готов. Скачайте его на вкладке «Документооборот», оплатите — и мы начислим…" at bounding box center [730, 125] width 699 height 22
click at [697, 24] on link "Документооборот" at bounding box center [721, 29] width 121 height 18
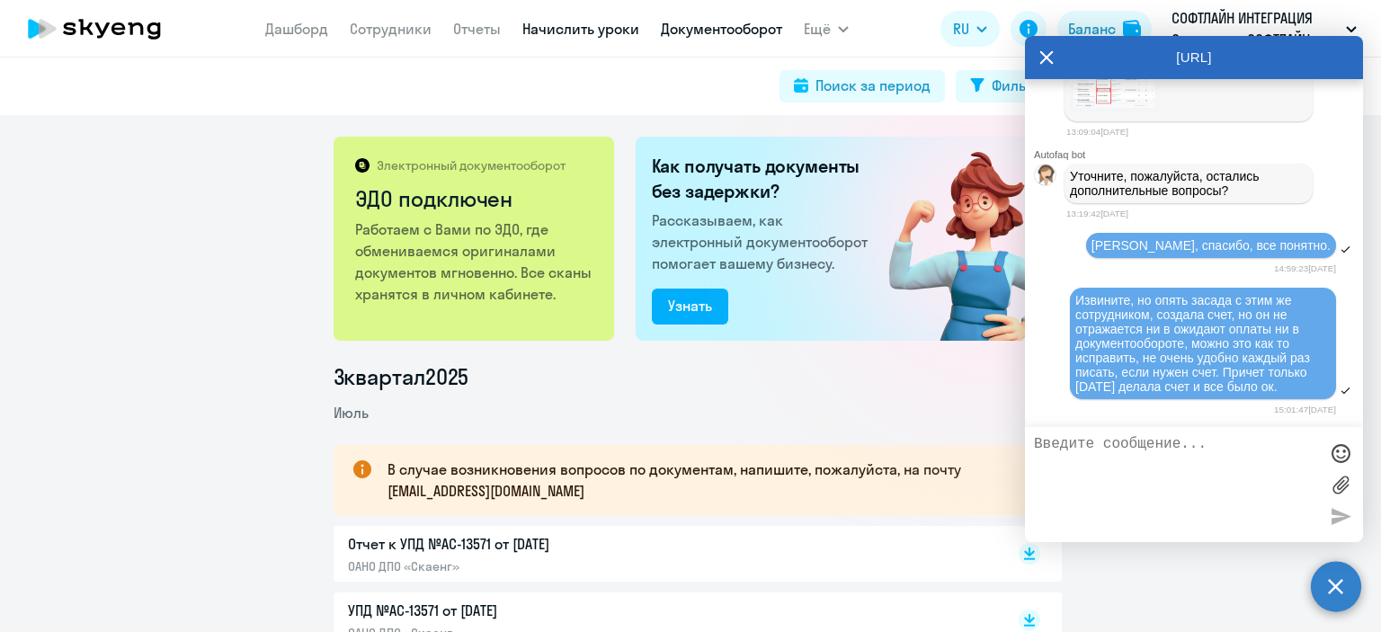
click at [534, 27] on link "Начислить уроки" at bounding box center [580, 29] width 117 height 18
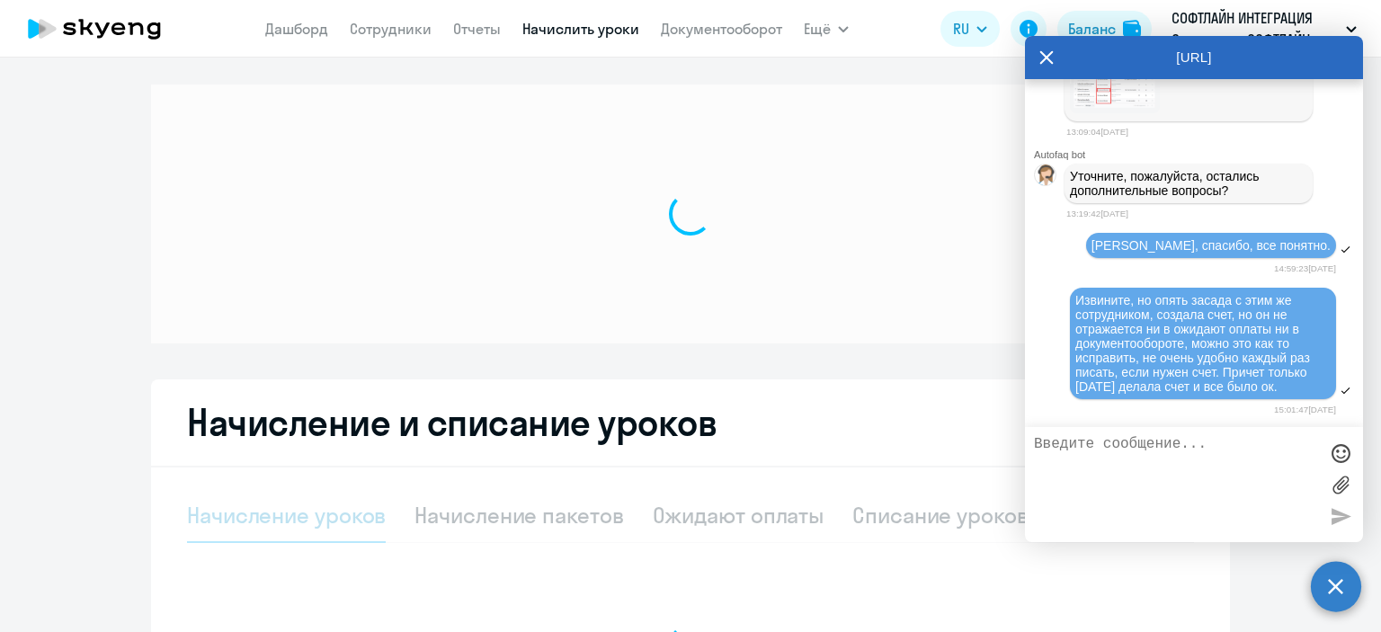
select select "10"
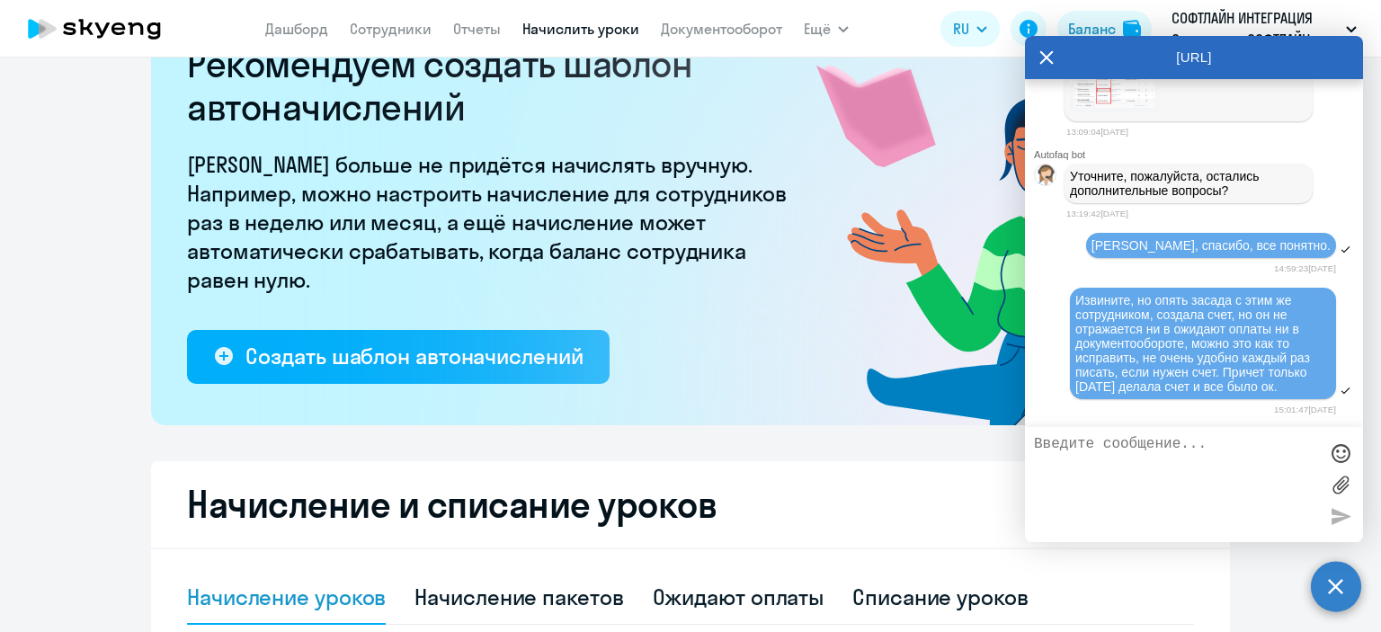
scroll to position [360, 0]
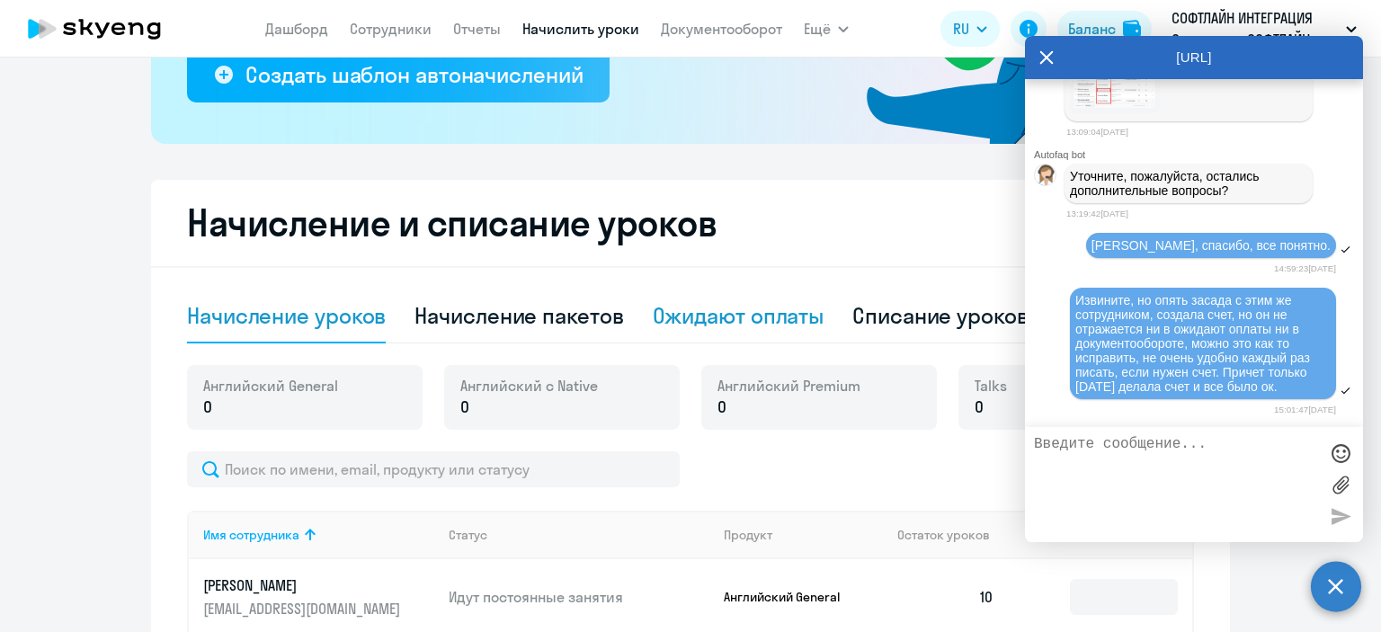
click at [752, 313] on div "Ожидают оплаты" at bounding box center [739, 315] width 172 height 29
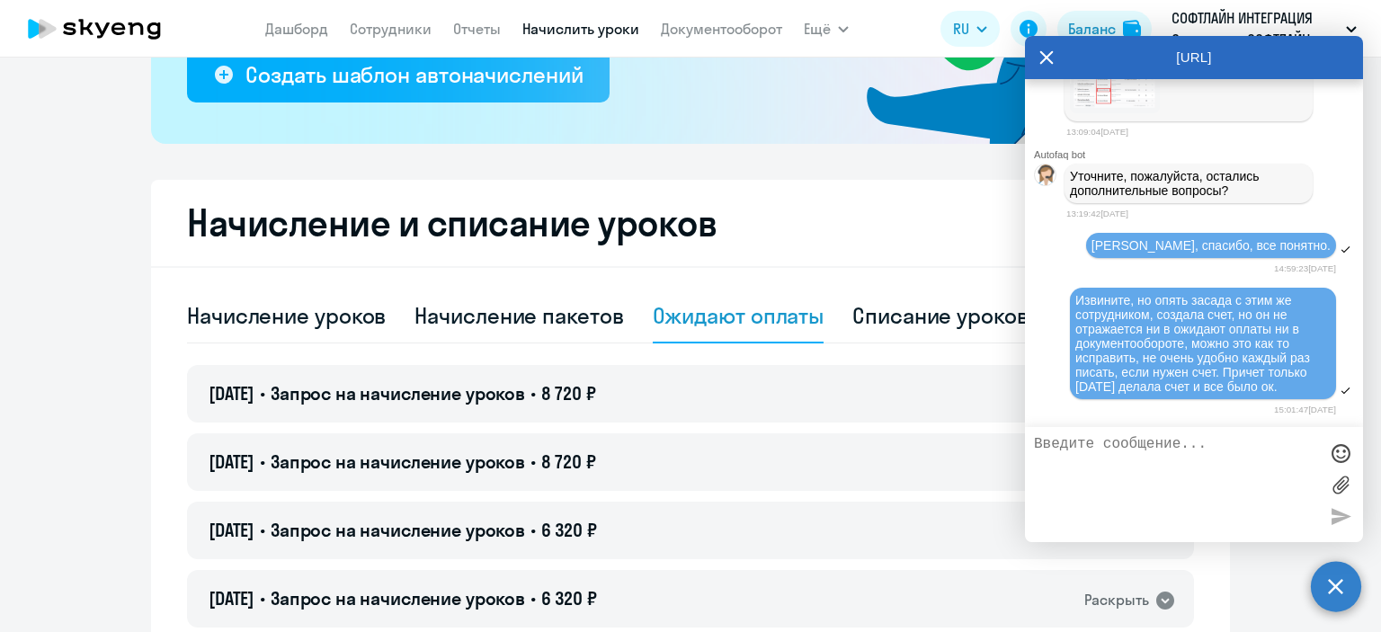
click at [1043, 60] on icon at bounding box center [1046, 57] width 13 height 13
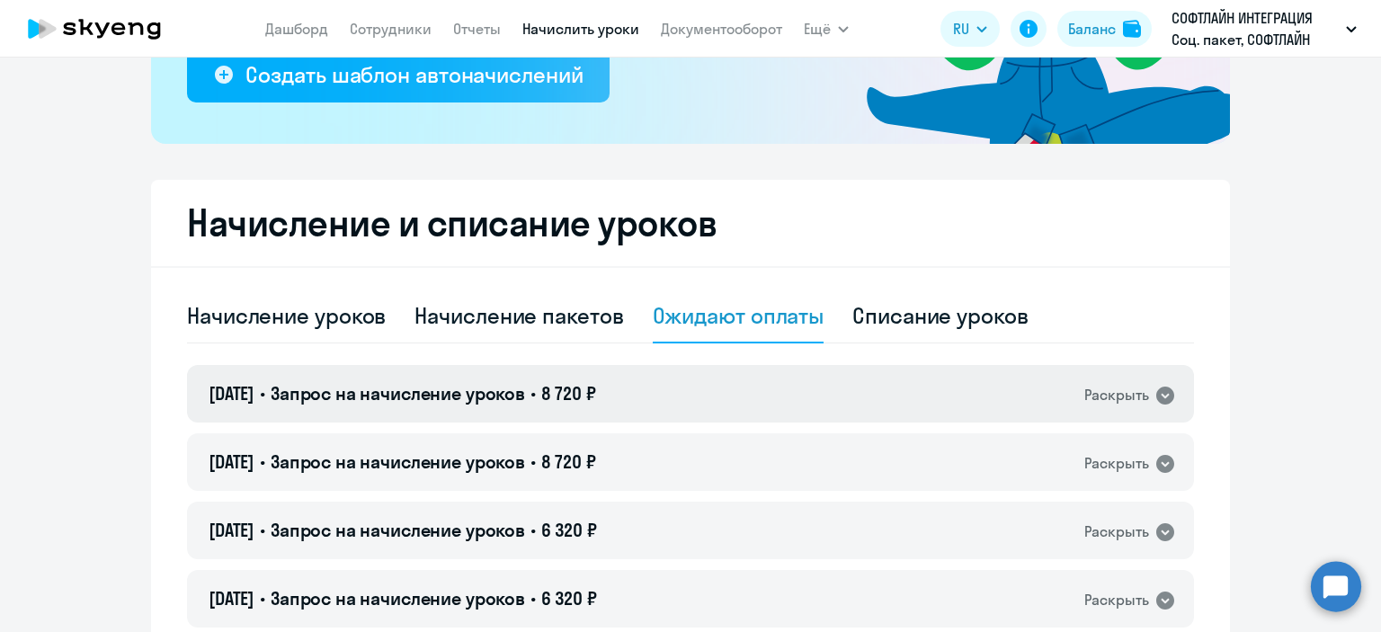
click at [1164, 404] on icon at bounding box center [1165, 396] width 22 height 22
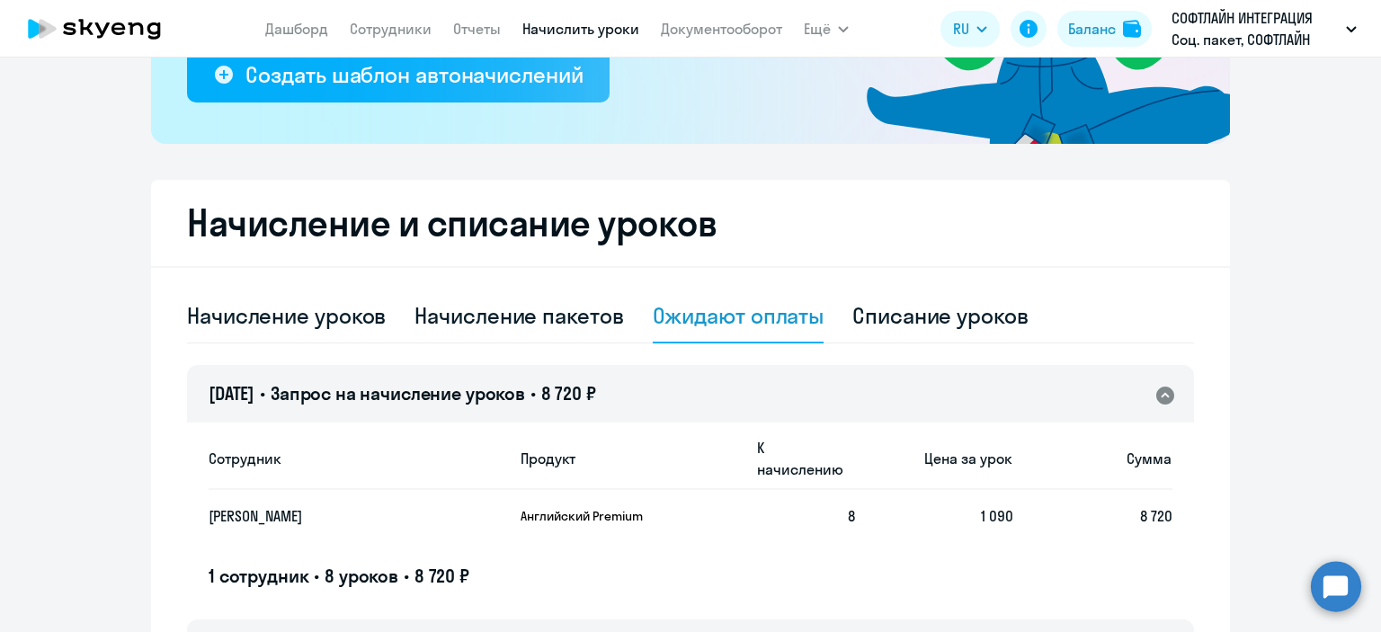
drag, startPoint x: 464, startPoint y: 557, endPoint x: 494, endPoint y: 561, distance: 29.9
click at [463, 565] on span "8 720 ₽" at bounding box center [441, 576] width 55 height 22
click at [560, 564] on div "1 сотрудник • 8 уроков • 8 720 ₽" at bounding box center [691, 576] width 964 height 25
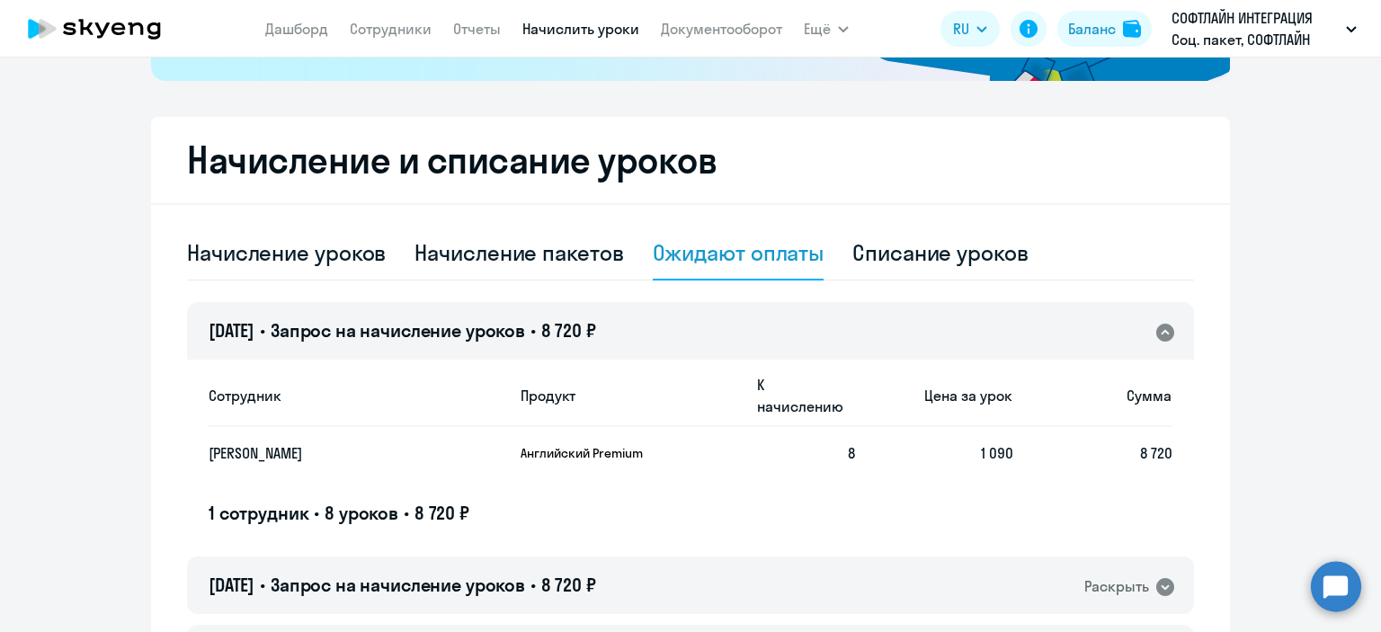
scroll to position [539, 0]
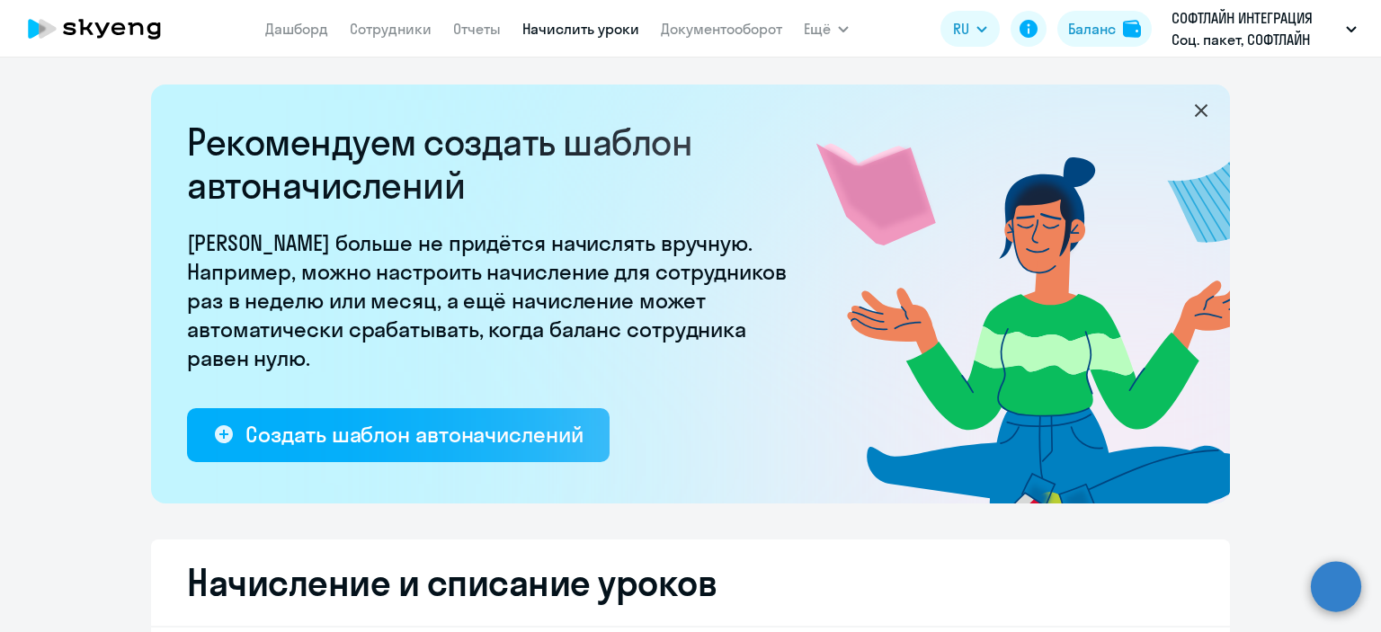
select select "10"
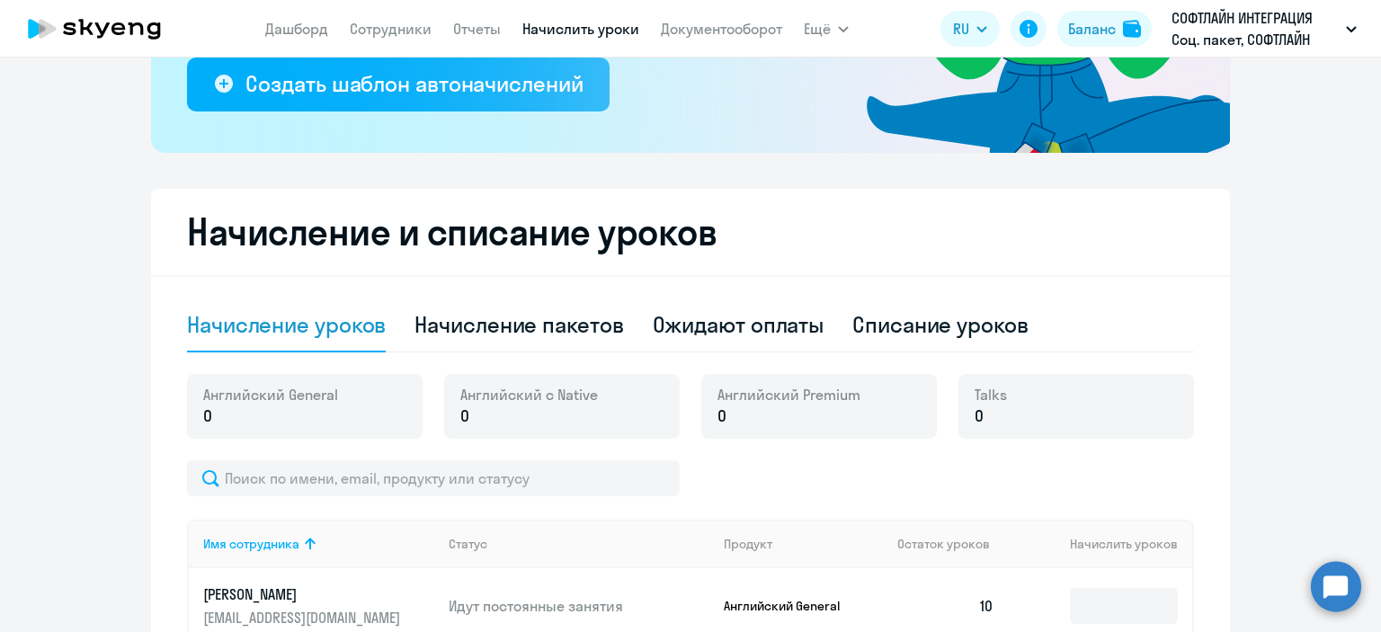
scroll to position [450, 0]
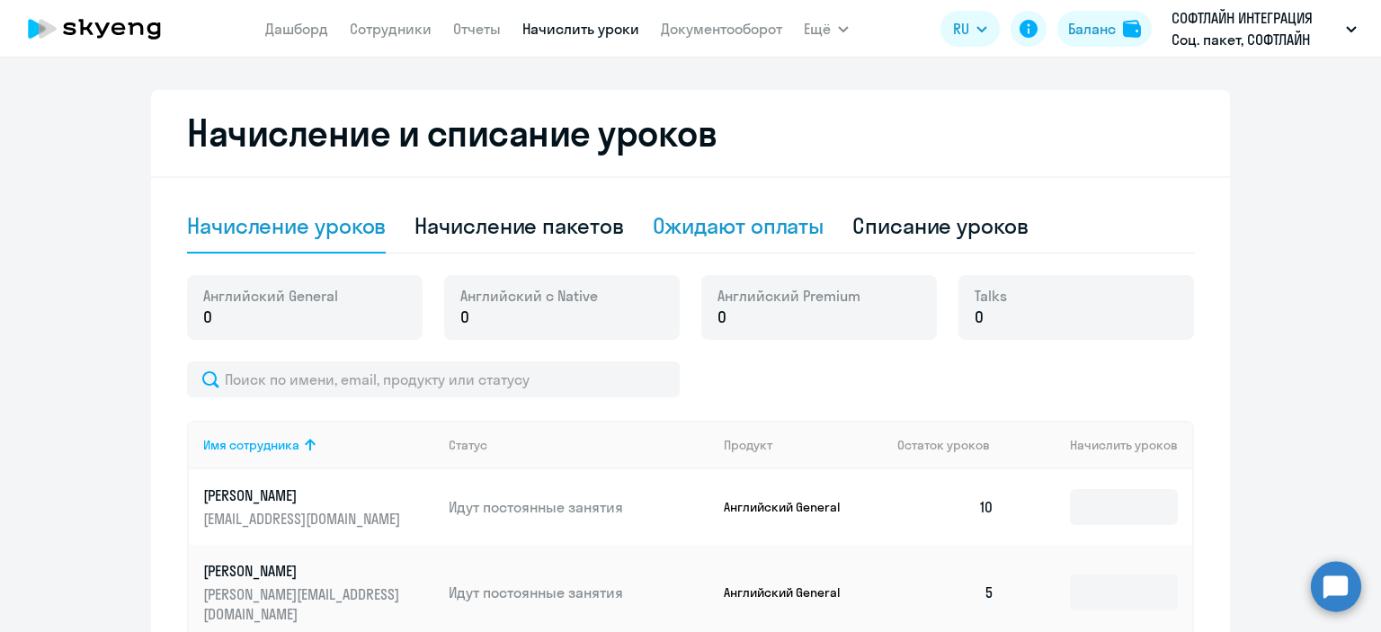
click at [673, 227] on div "Ожидают оплаты" at bounding box center [739, 225] width 172 height 29
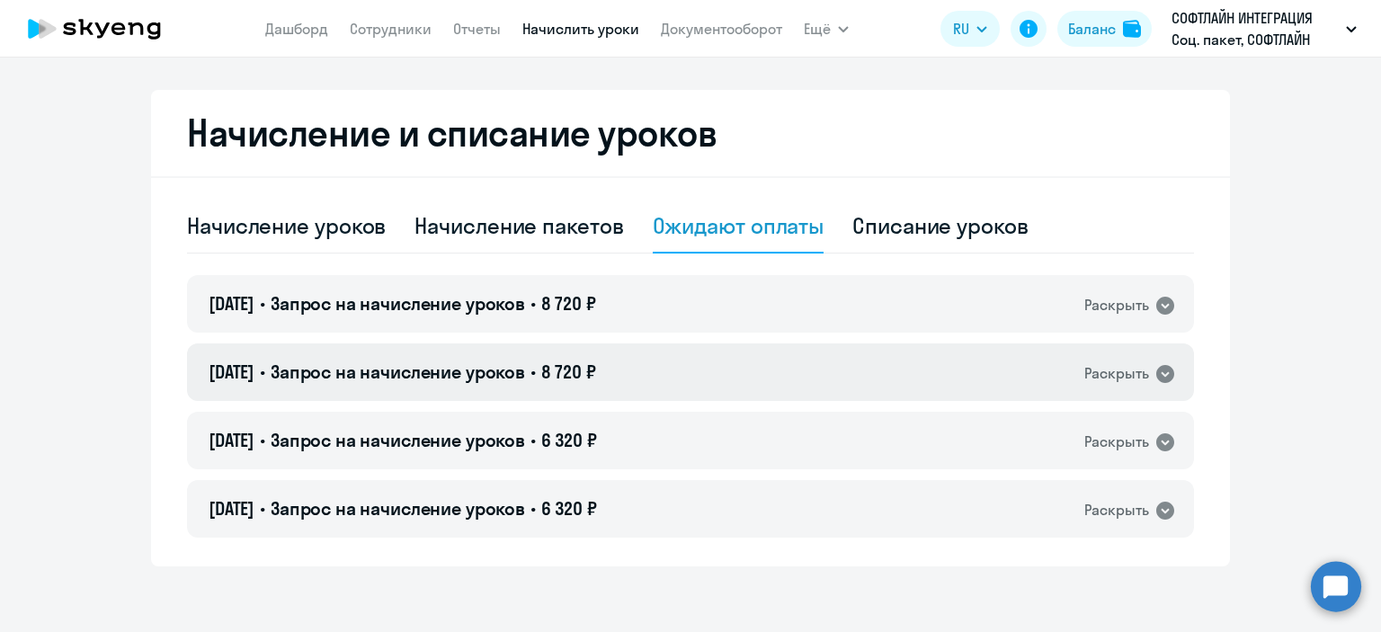
click at [1158, 373] on icon at bounding box center [1165, 374] width 18 height 18
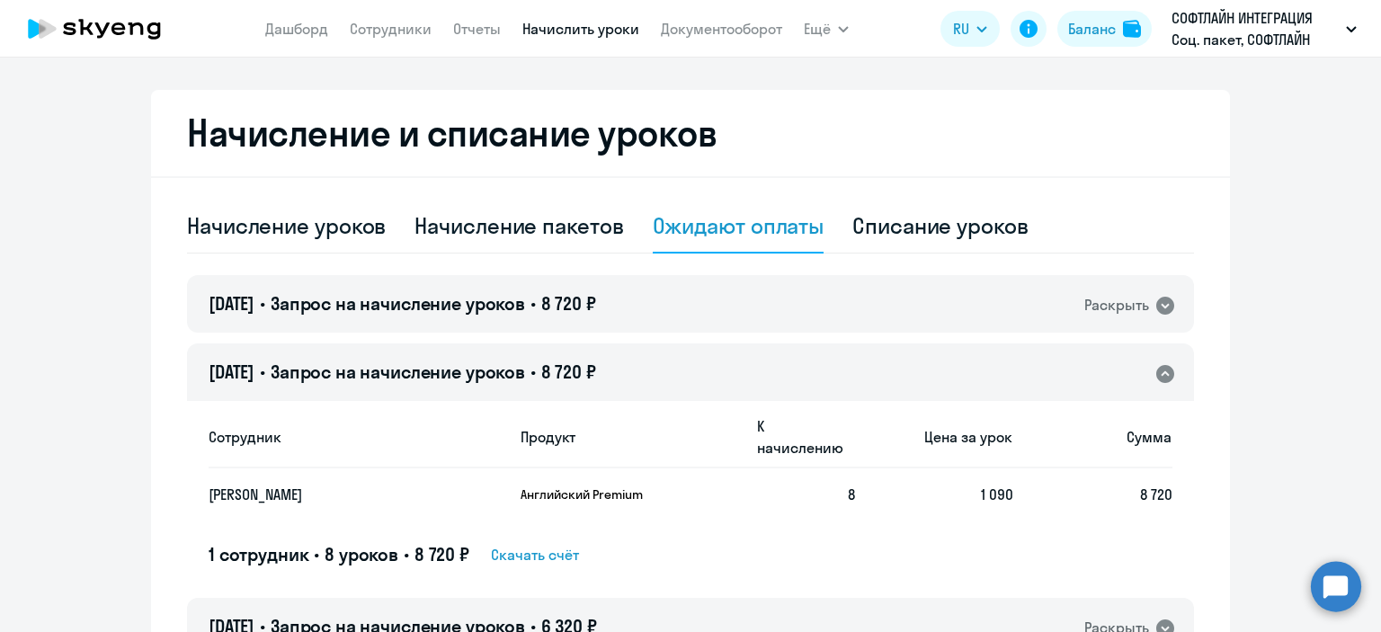
click at [528, 544] on span "Скачать счёт" at bounding box center [535, 555] width 88 height 22
click at [1328, 592] on circle at bounding box center [1336, 586] width 50 height 50
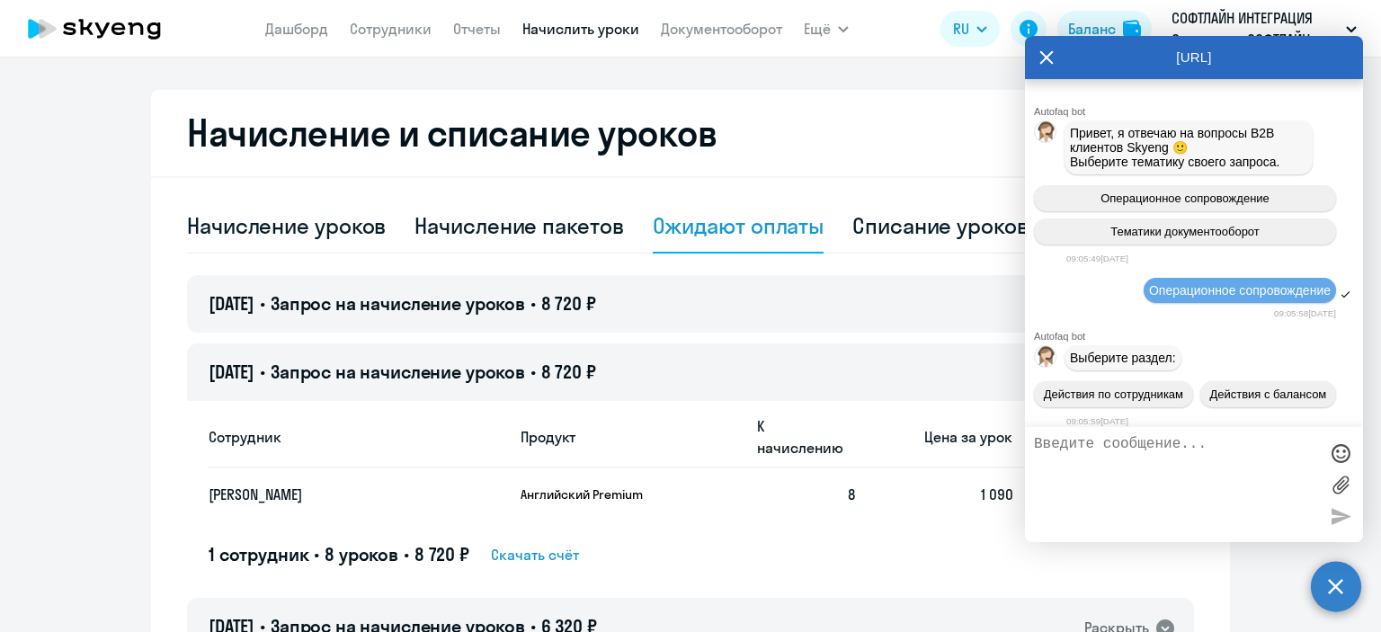
scroll to position [7067, 0]
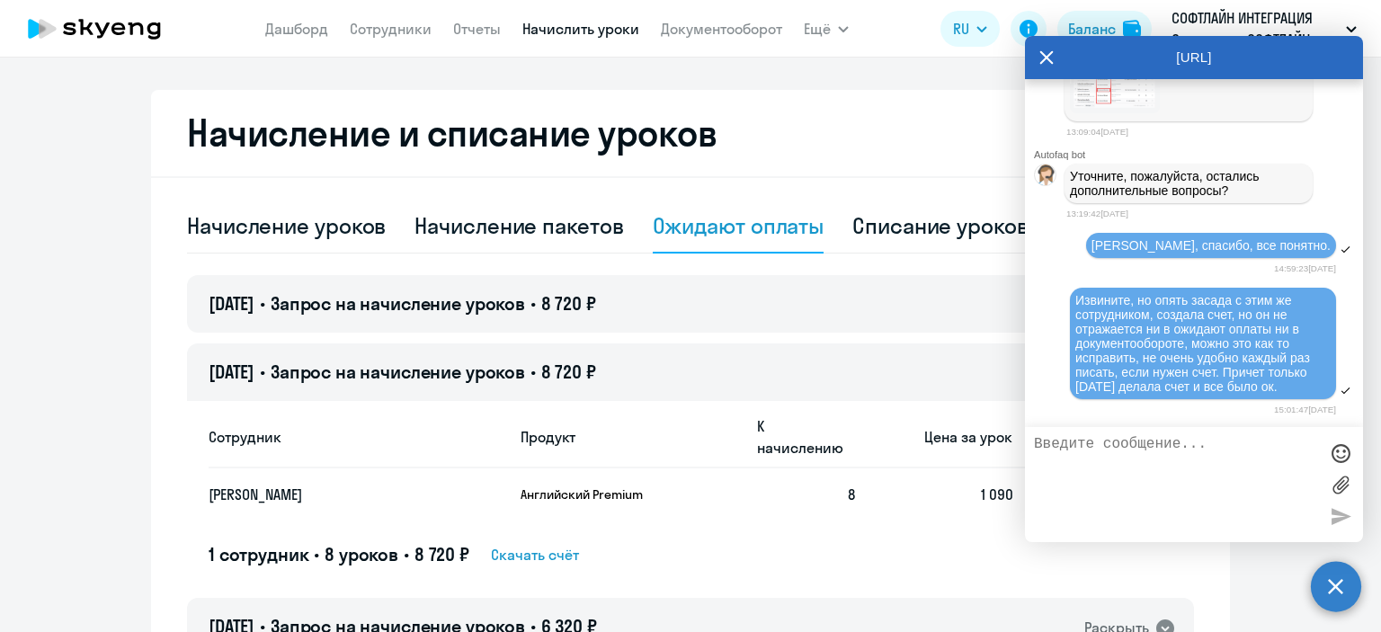
drag, startPoint x: 1151, startPoint y: 330, endPoint x: 1187, endPoint y: 383, distance: 64.1
click at [1187, 383] on span "Извините, но опять засада с этим же сотрудником, создала счет, но он не отражае…" at bounding box center [1194, 343] width 238 height 101
drag, startPoint x: 1118, startPoint y: 319, endPoint x: 1114, endPoint y: 355, distance: 36.1
click at [1114, 355] on span "Извините, но опять засада с этим же сотрудником, создала счет, но он не отражае…" at bounding box center [1194, 343] width 238 height 101
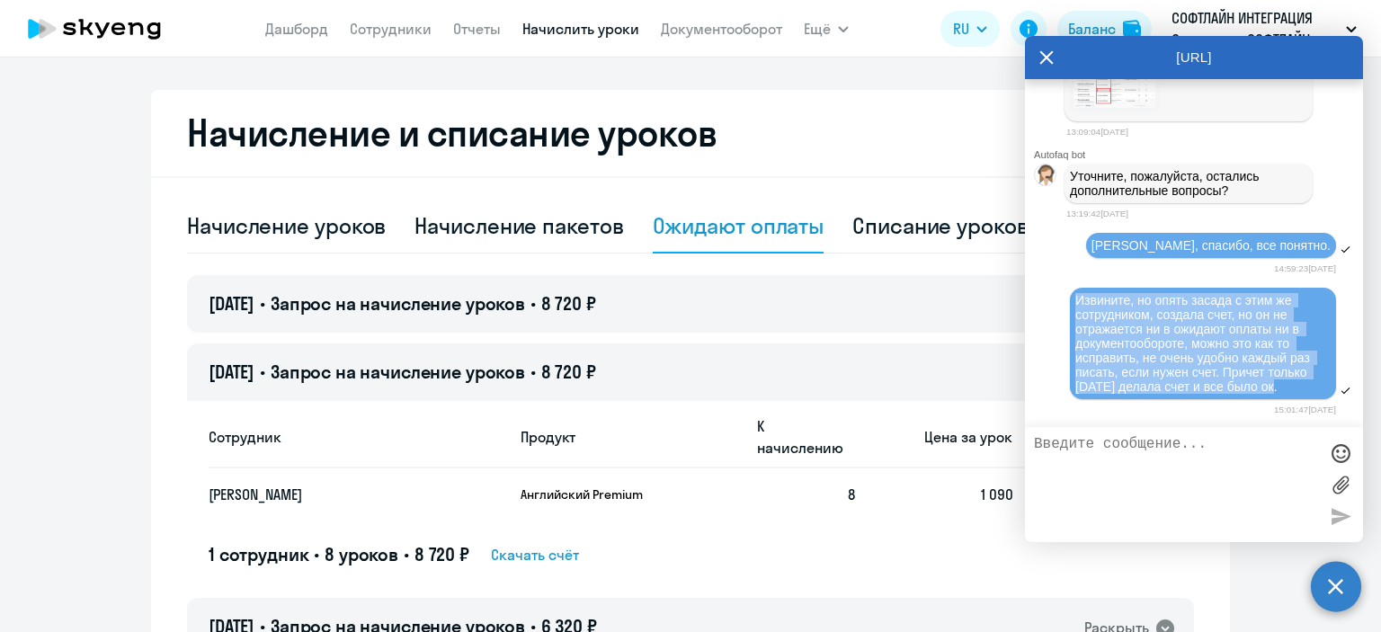
drag, startPoint x: 1075, startPoint y: 298, endPoint x: 1279, endPoint y: 394, distance: 224.8
click at [1279, 394] on div "Извините, но опять засада с этим же сотрудником, создала счет, но он не отражае…" at bounding box center [1203, 343] width 266 height 111
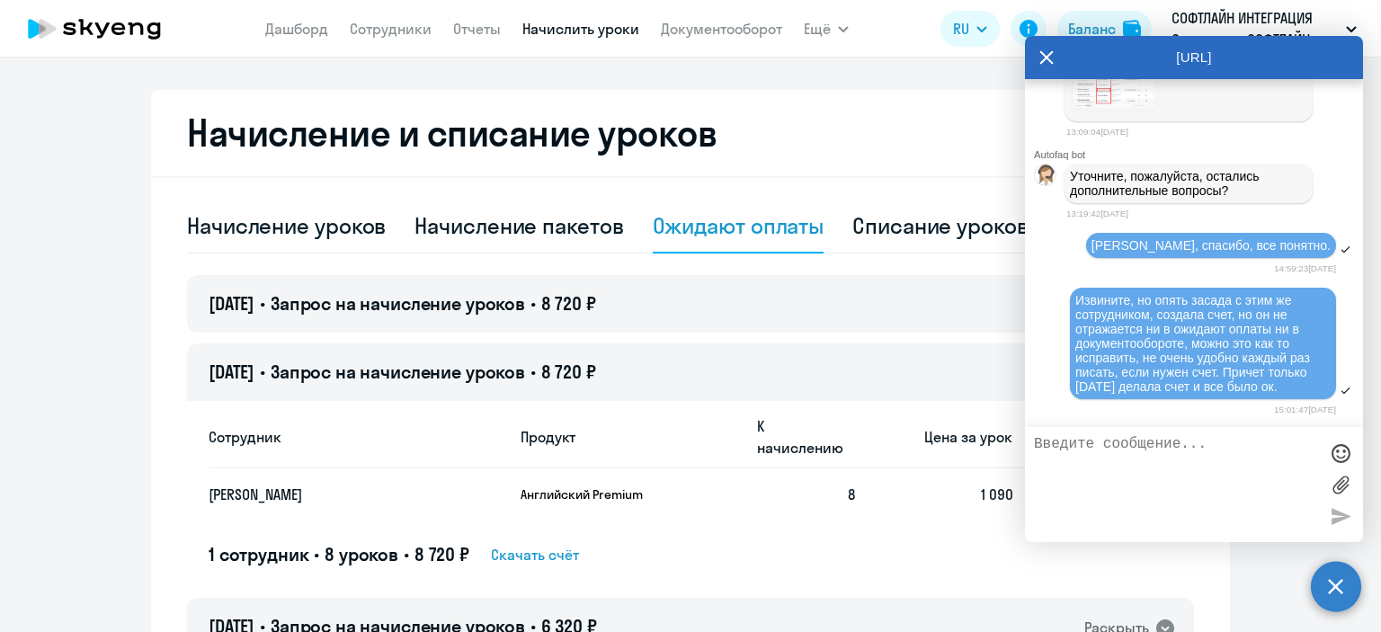
drag, startPoint x: 1111, startPoint y: 347, endPoint x: 1158, endPoint y: 456, distance: 118.4
click at [1158, 456] on textarea at bounding box center [1176, 484] width 284 height 97
click at [1147, 447] on textarea at bounding box center [1176, 484] width 284 height 97
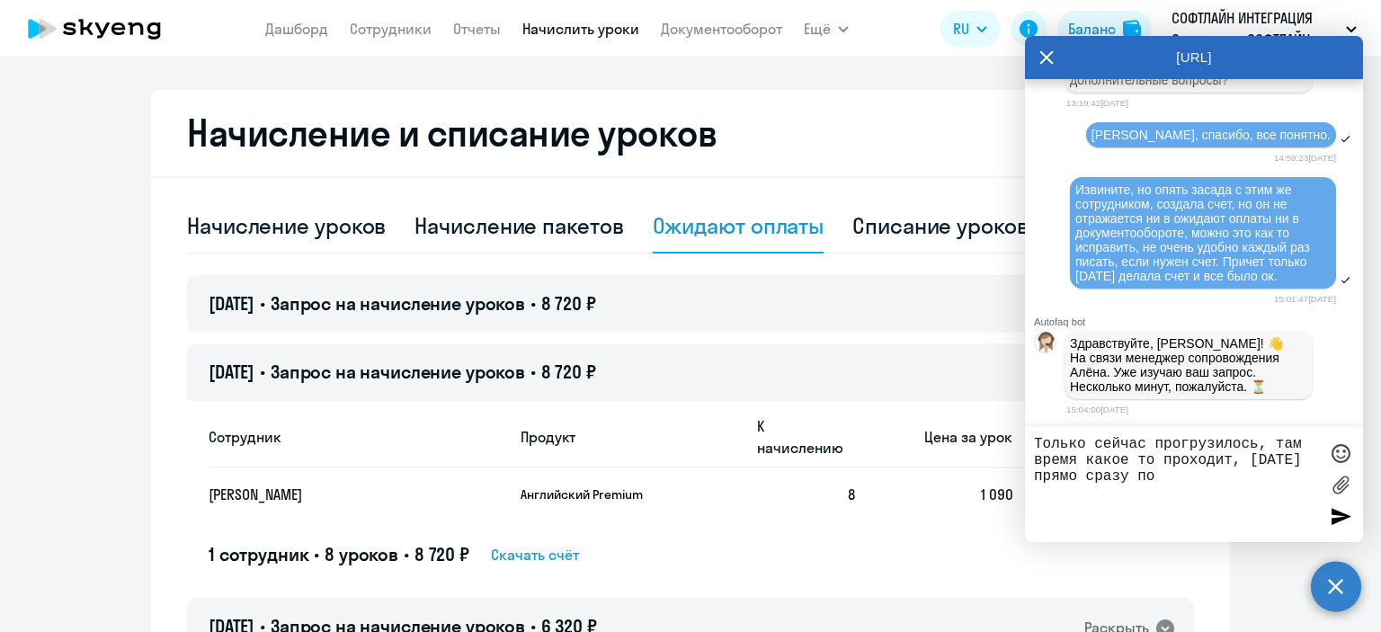
scroll to position [7186, 0]
type textarea "Только сейчас прогрузилось, там время какое то проходит, вчера прямо сразу появ…"
